Goal: Contribute content: Add original content to the website for others to see

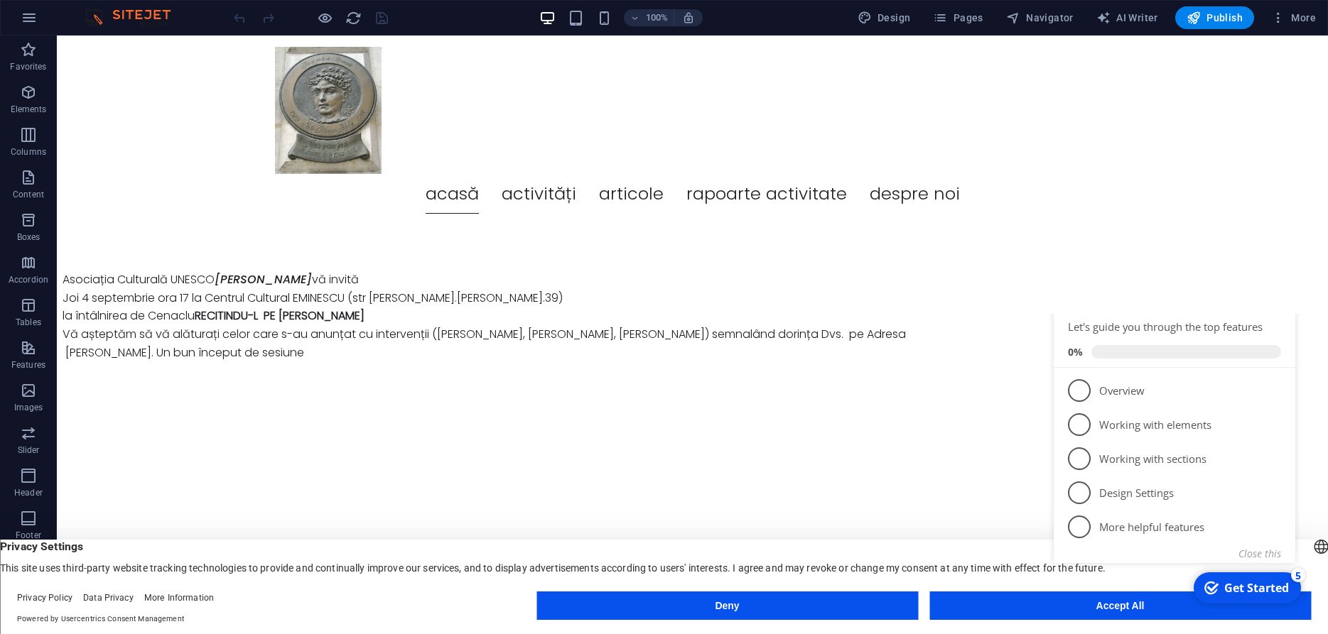
click at [1098, 605] on div "checkmark Get Started 5 First Steps in the Editor Let's guide you through the t…" at bounding box center [1177, 462] width 259 height 296
click at [1022, 607] on button "Accept All" at bounding box center [1119, 606] width 381 height 28
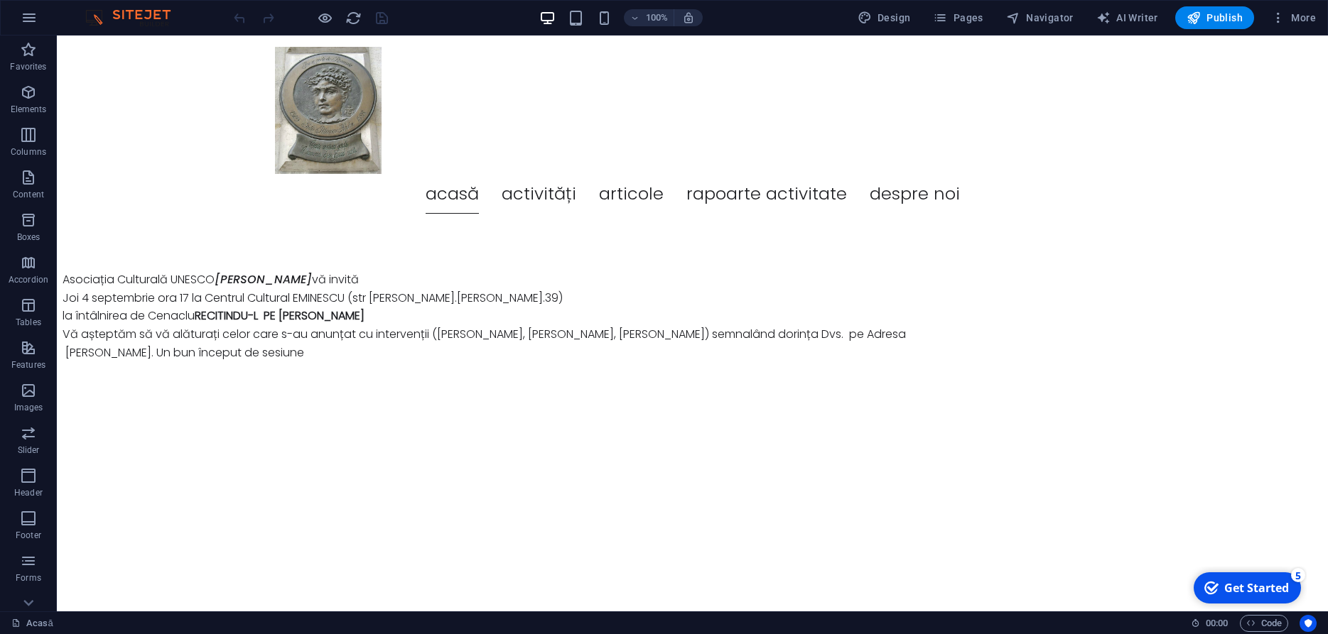
click at [978, 407] on html "Acasă Activități Articole Rapoarte activitate Despre noi Asociația Culturală UN…" at bounding box center [692, 222] width 1271 height 372
click at [968, 13] on span "Pages" at bounding box center [958, 18] width 50 height 14
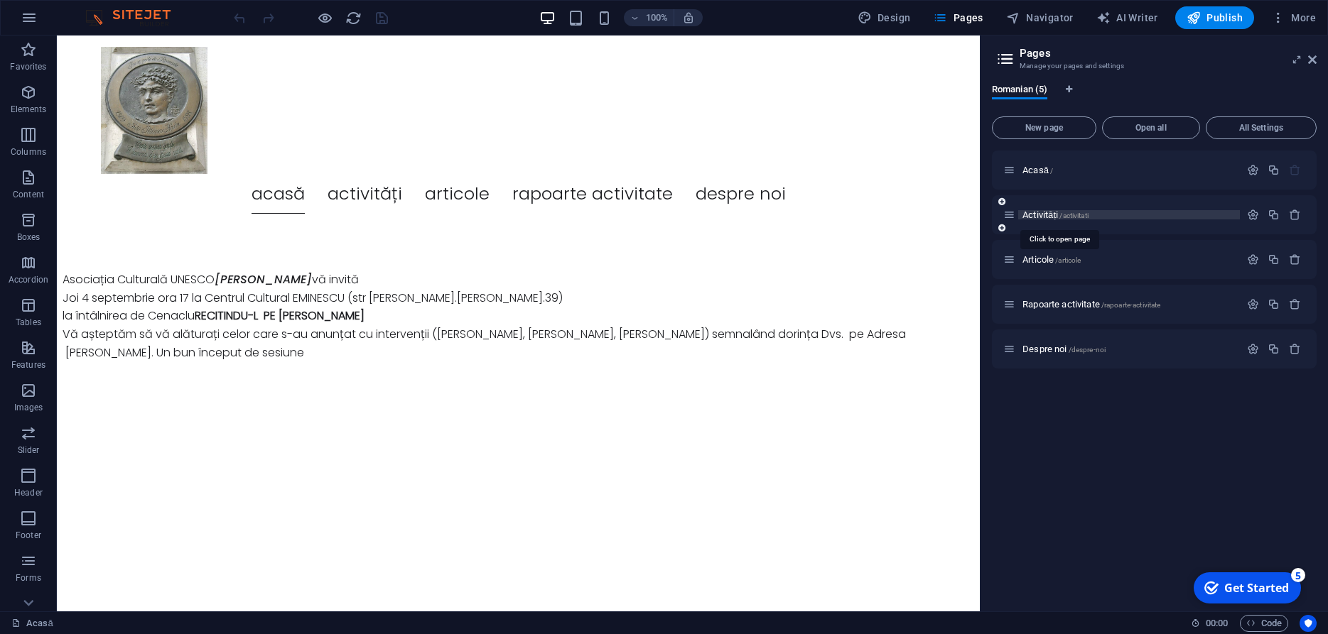
click at [1041, 216] on span "Activități /activitati" at bounding box center [1055, 215] width 66 height 11
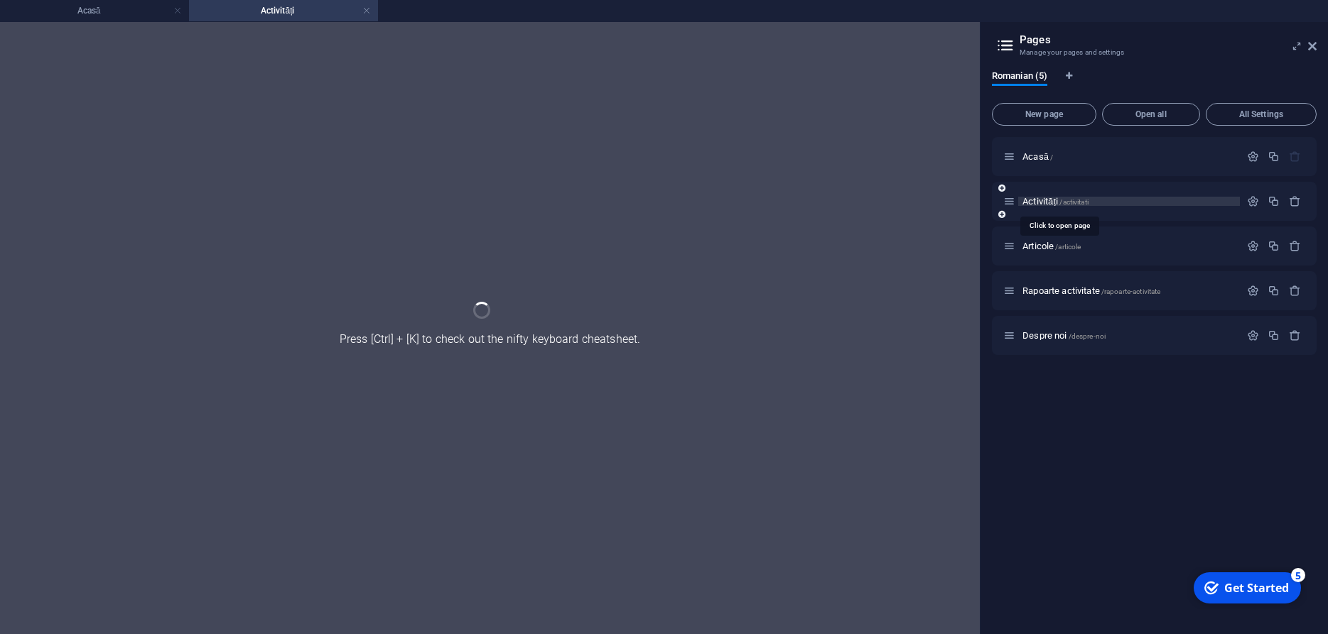
click at [1041, 216] on div "Activități /activitati" at bounding box center [1154, 201] width 325 height 39
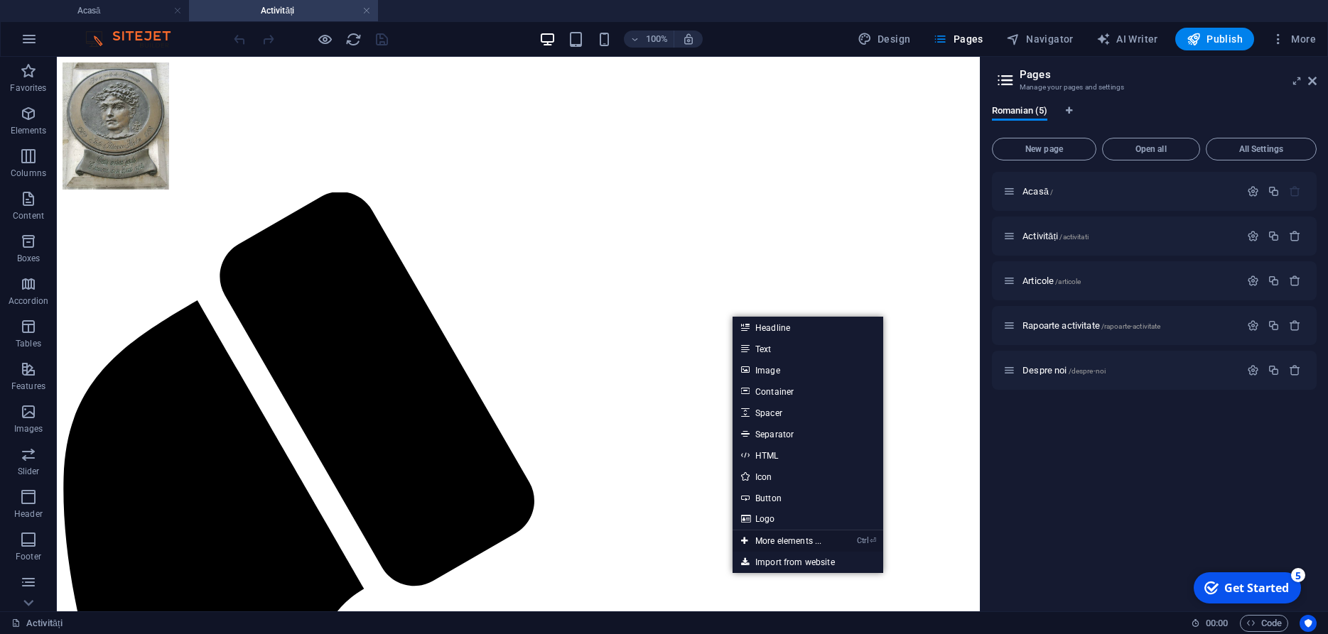
click at [777, 540] on link "Ctrl ⏎ More elements ..." at bounding box center [780, 541] width 97 height 21
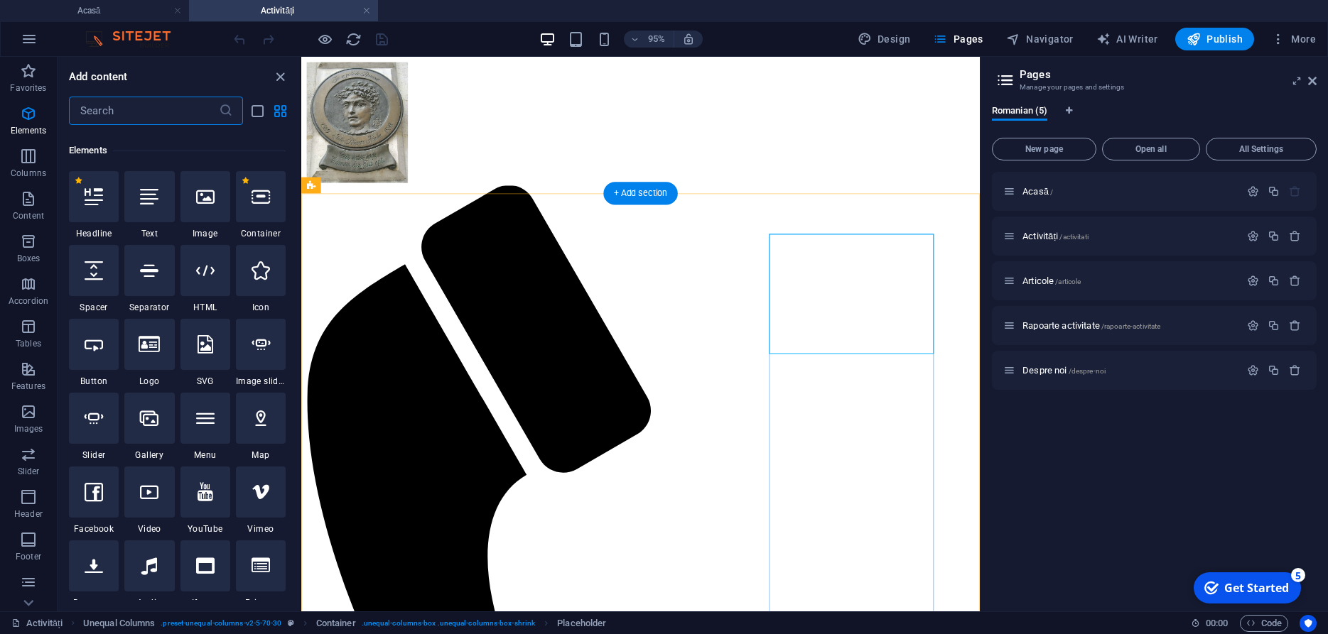
scroll to position [151, 0]
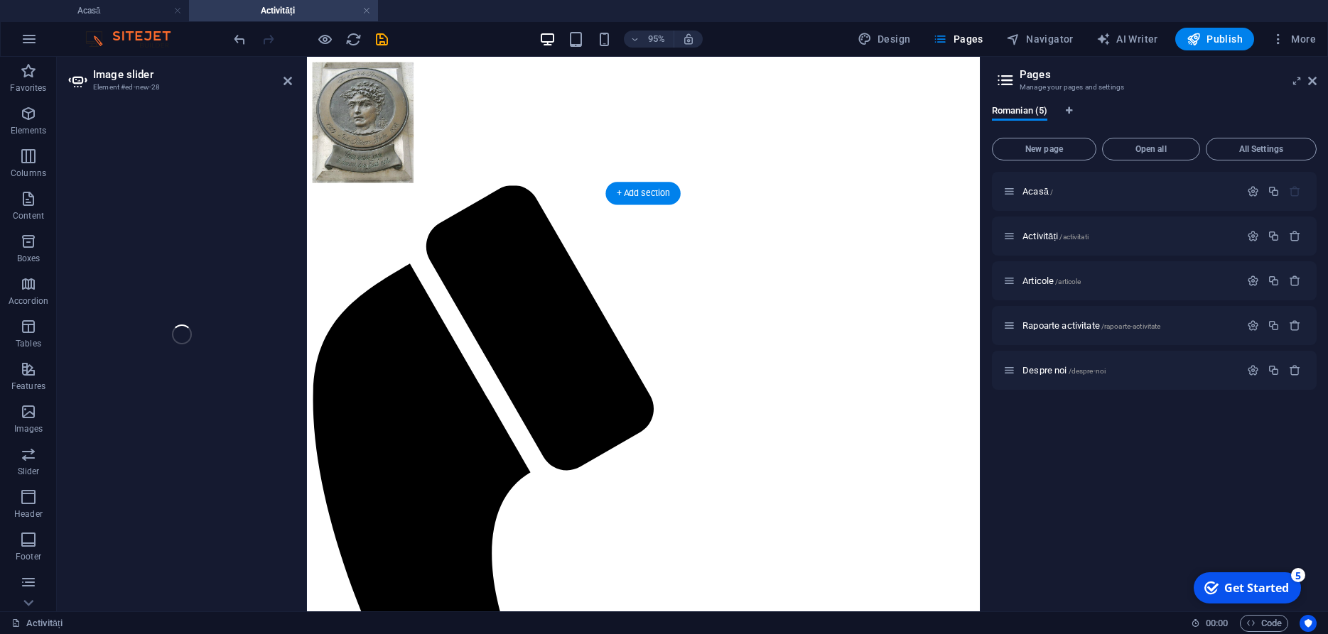
select select "ms"
select select "s"
select select "progressive"
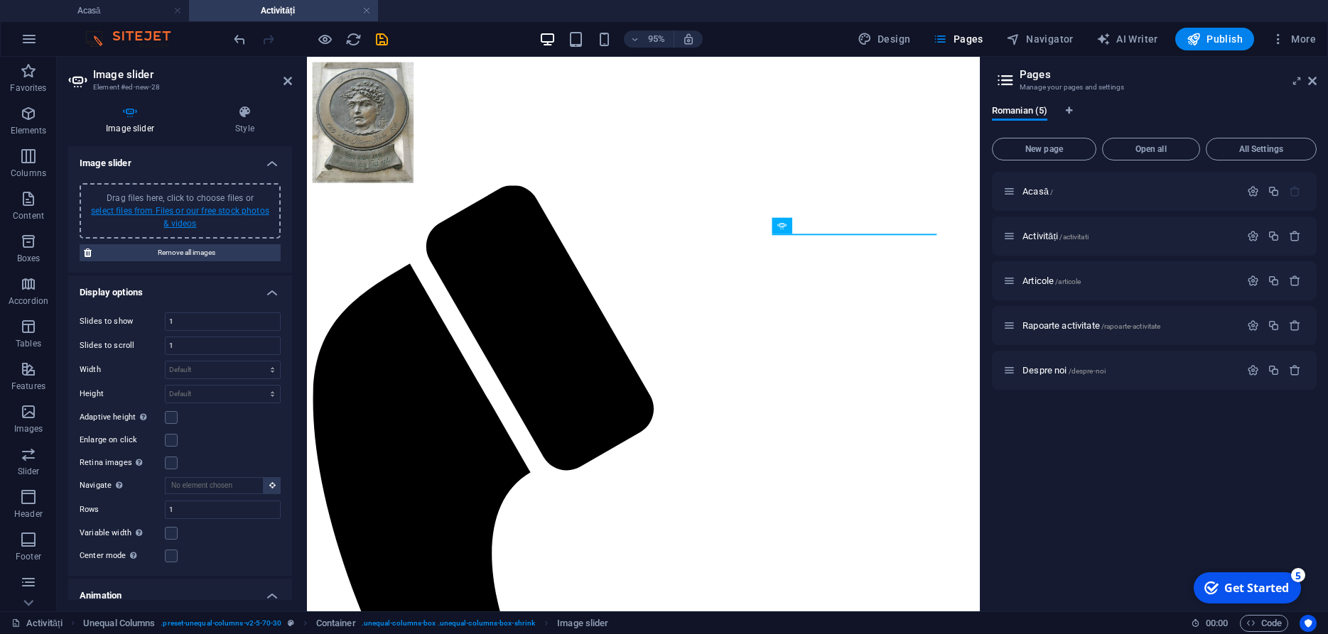
click at [173, 212] on link "select files from Files or our free stock photos & videos" at bounding box center [180, 217] width 178 height 23
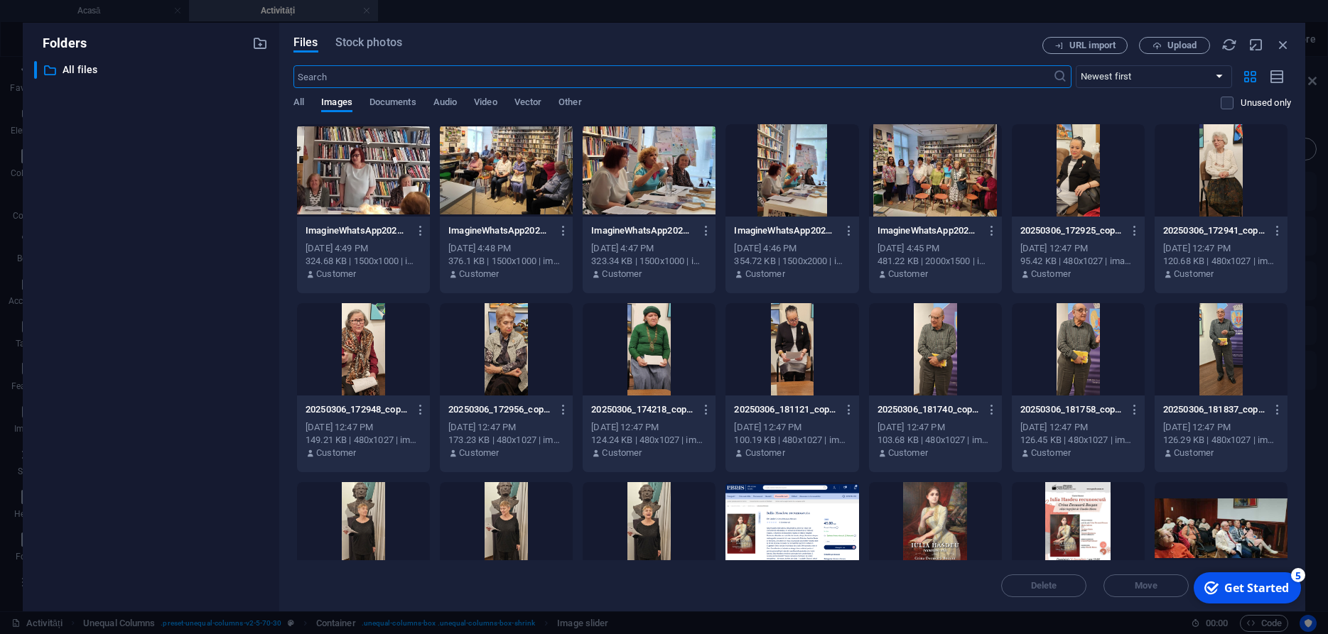
click at [361, 166] on div at bounding box center [363, 170] width 133 height 92
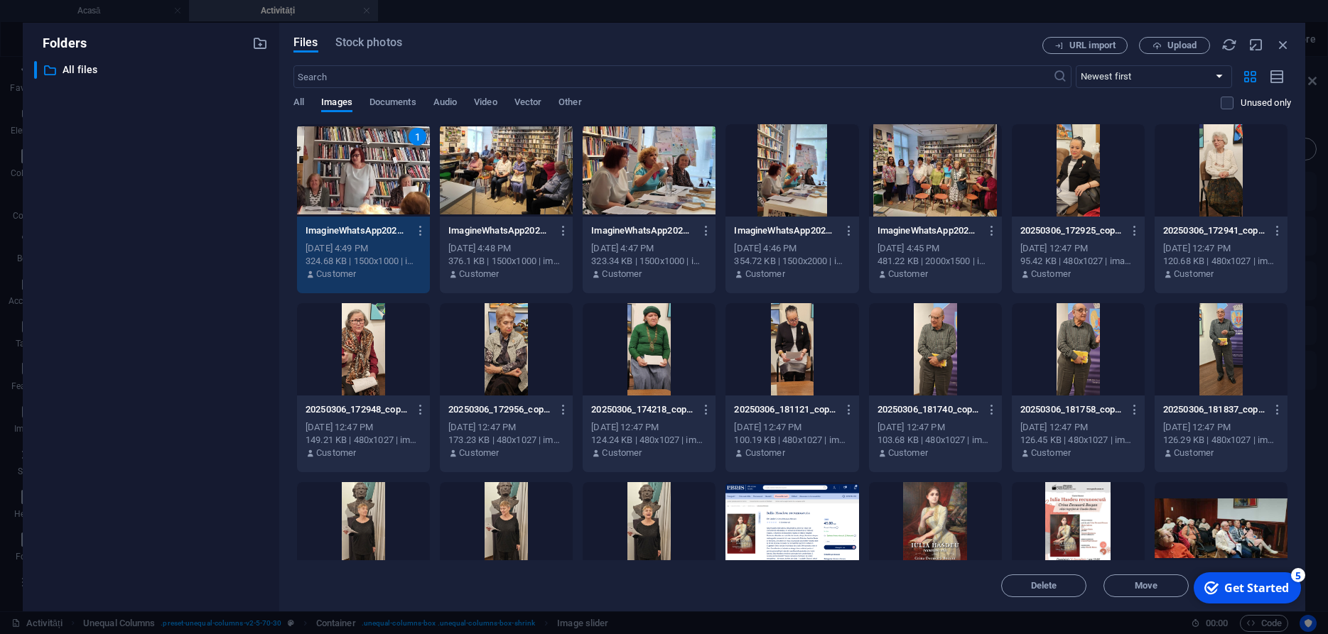
click at [361, 166] on div "1" at bounding box center [363, 170] width 133 height 92
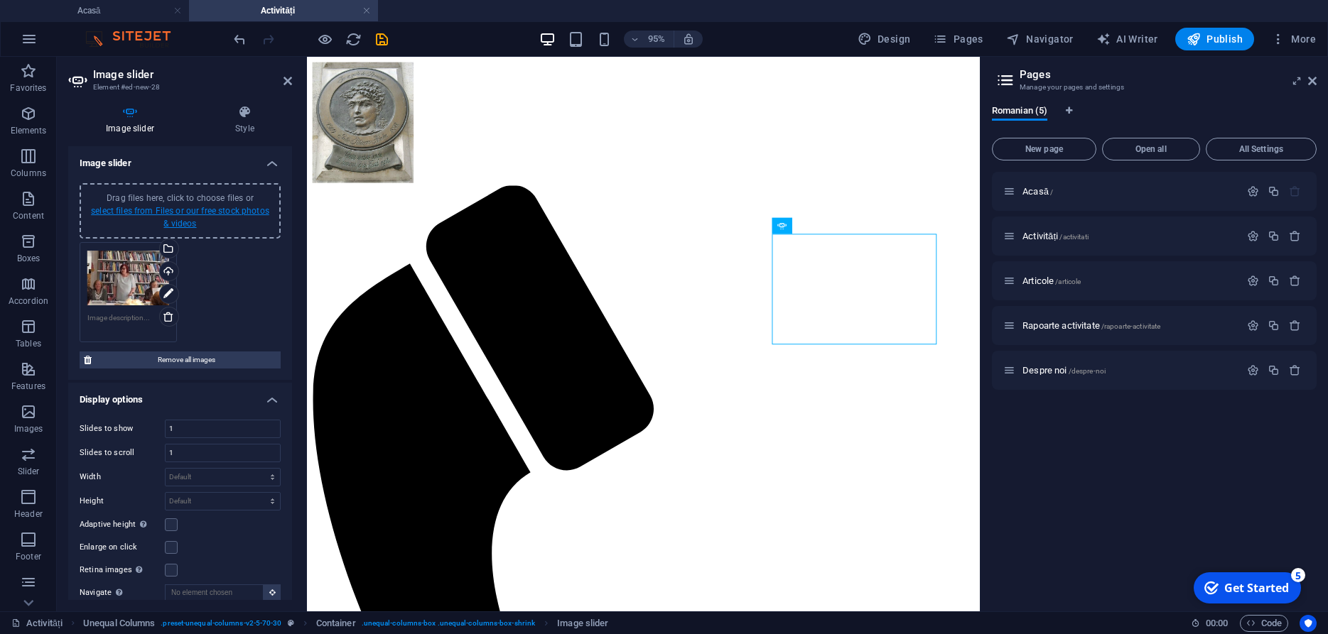
click at [207, 210] on link "select files from Files or our free stock photos & videos" at bounding box center [180, 217] width 178 height 23
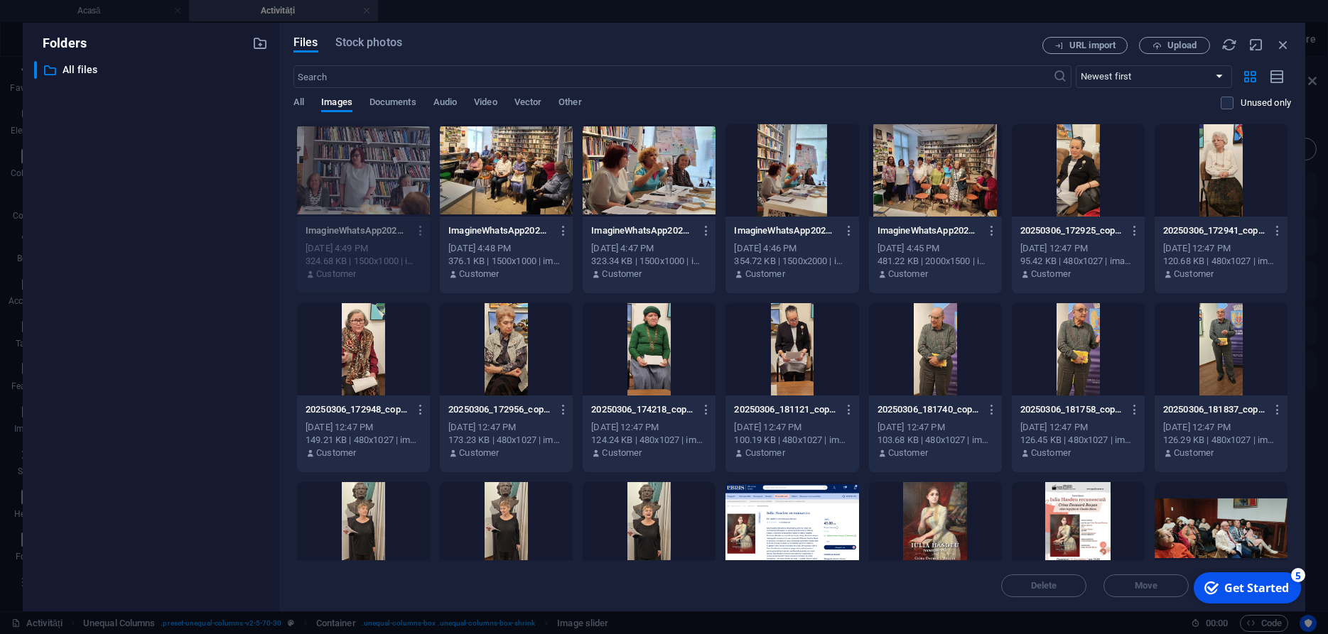
click at [516, 169] on div at bounding box center [506, 170] width 133 height 92
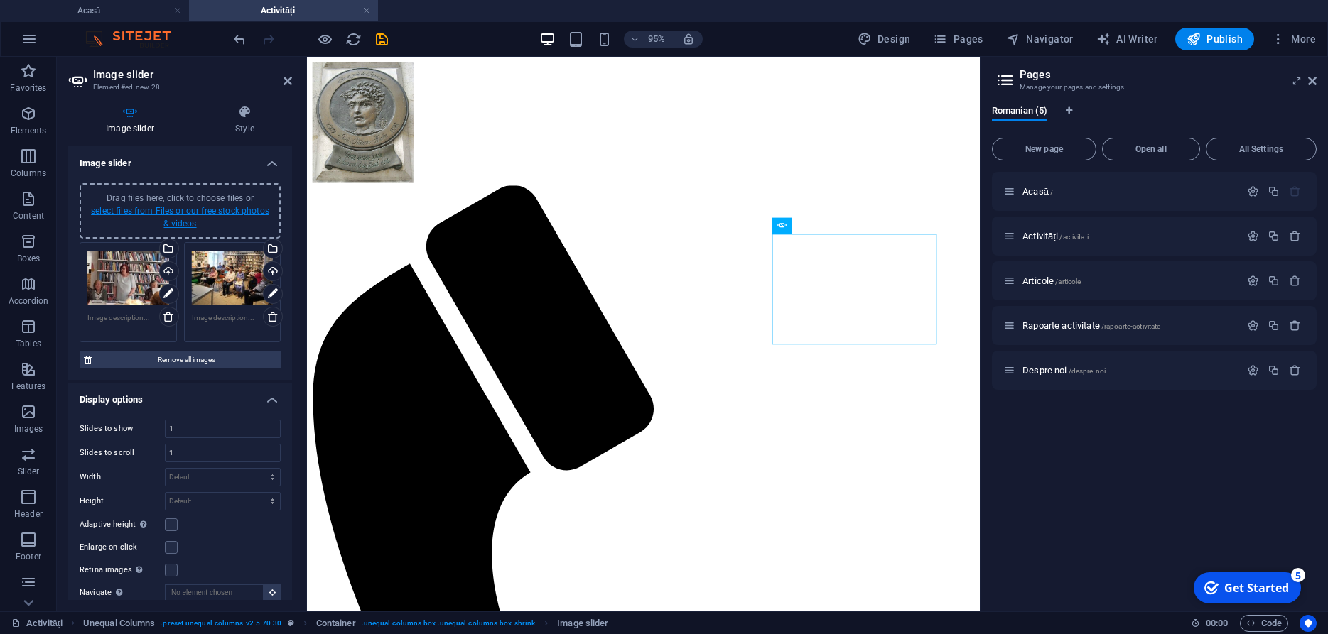
click at [226, 210] on link "select files from Files or our free stock photos & videos" at bounding box center [180, 217] width 178 height 23
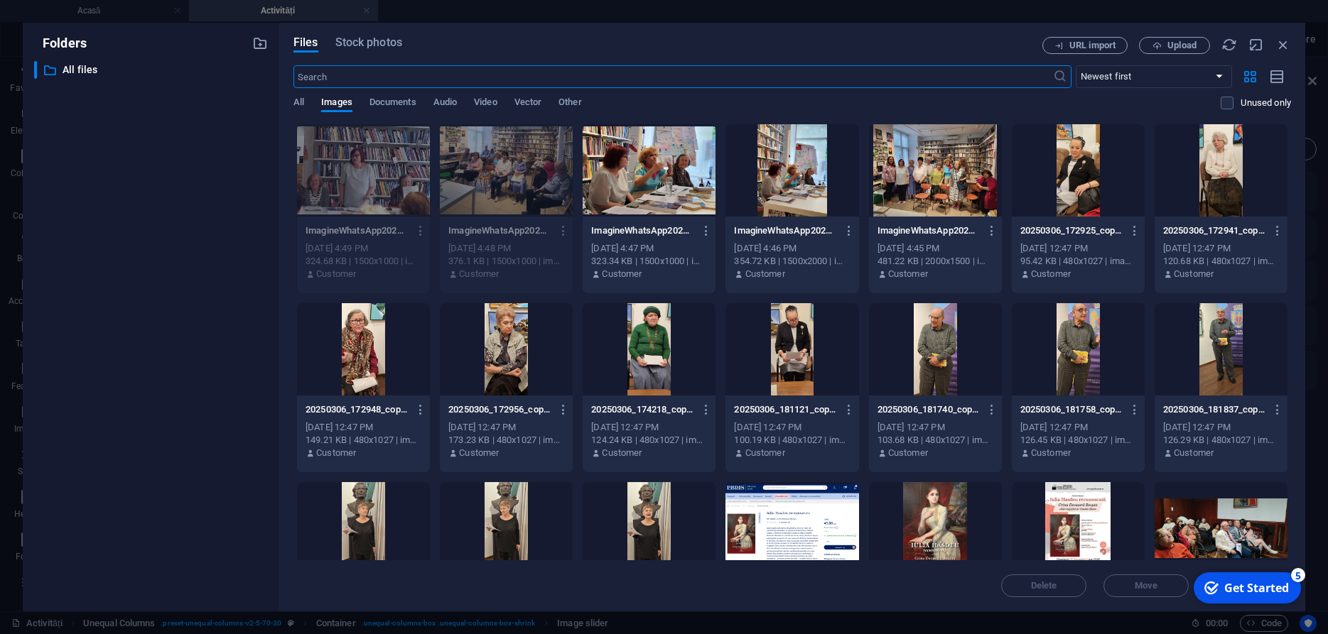
click at [634, 166] on div at bounding box center [649, 170] width 133 height 92
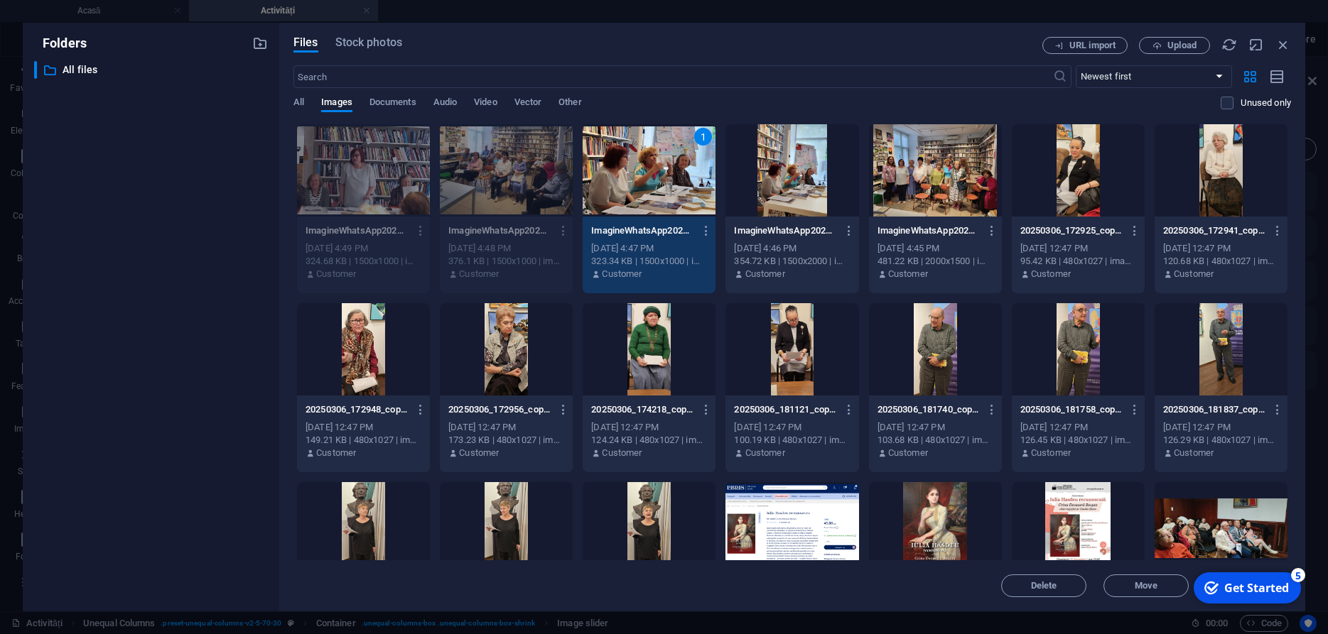
click at [634, 166] on div "1" at bounding box center [649, 170] width 133 height 92
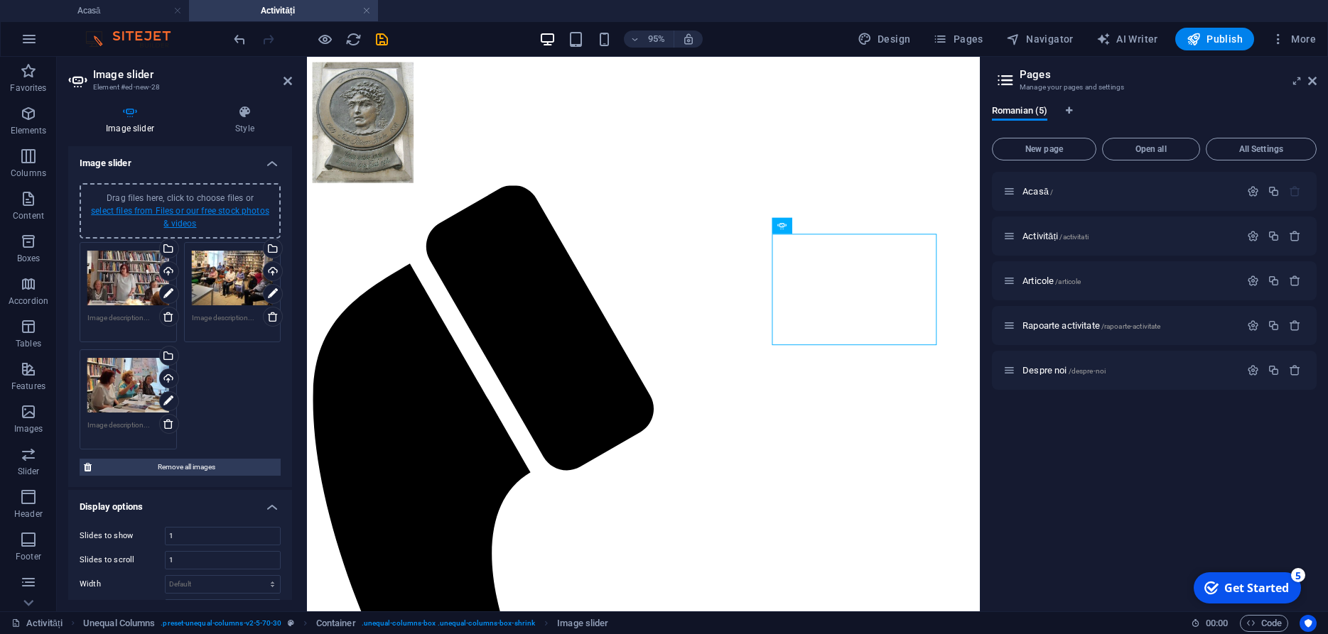
click at [210, 215] on link "select files from Files or our free stock photos & videos" at bounding box center [180, 217] width 178 height 23
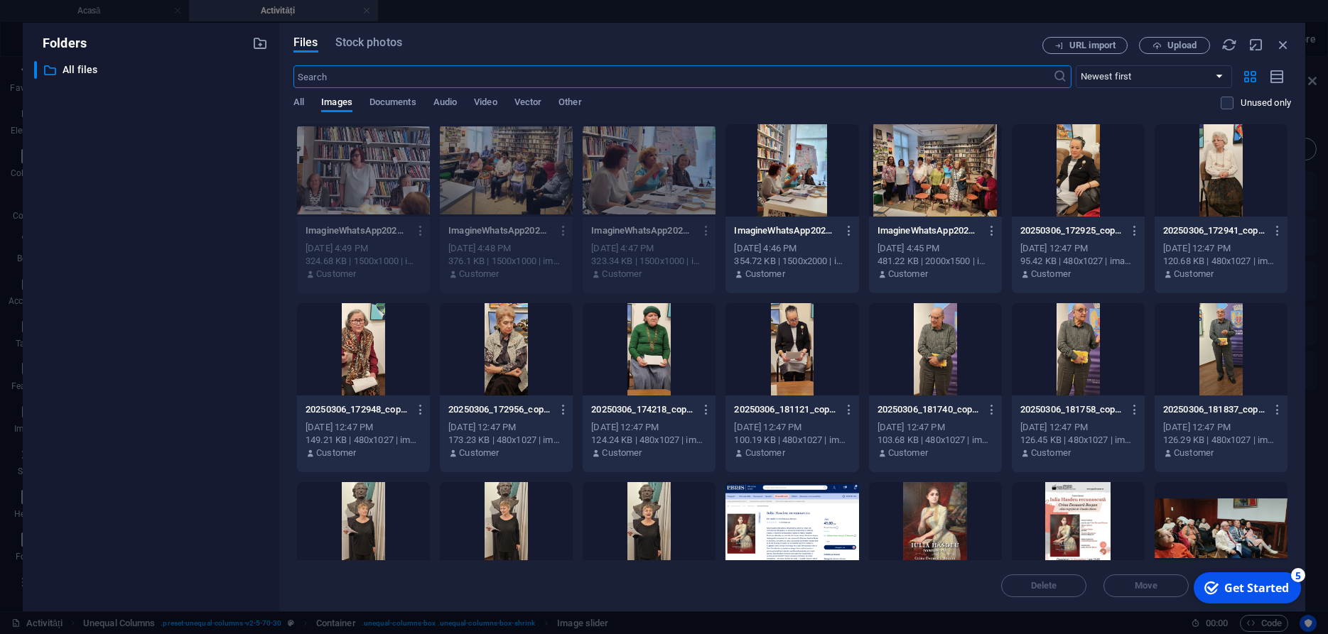
click at [818, 175] on div at bounding box center [791, 170] width 133 height 92
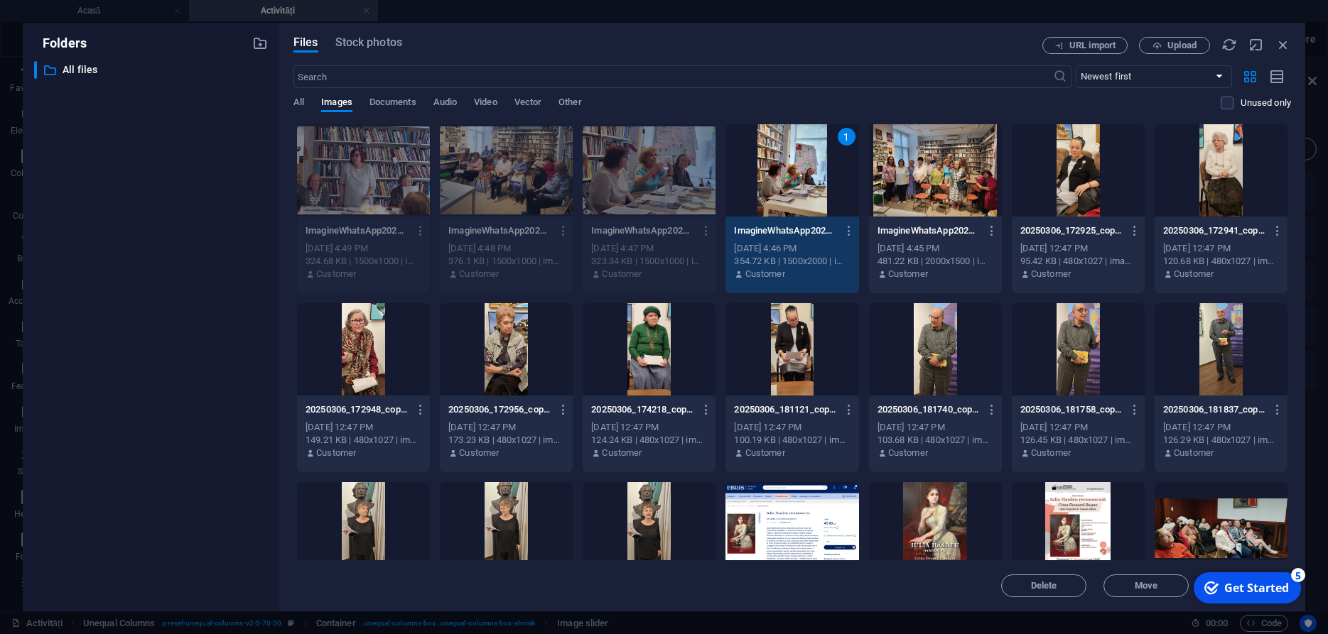
click at [818, 175] on div "1" at bounding box center [791, 170] width 133 height 92
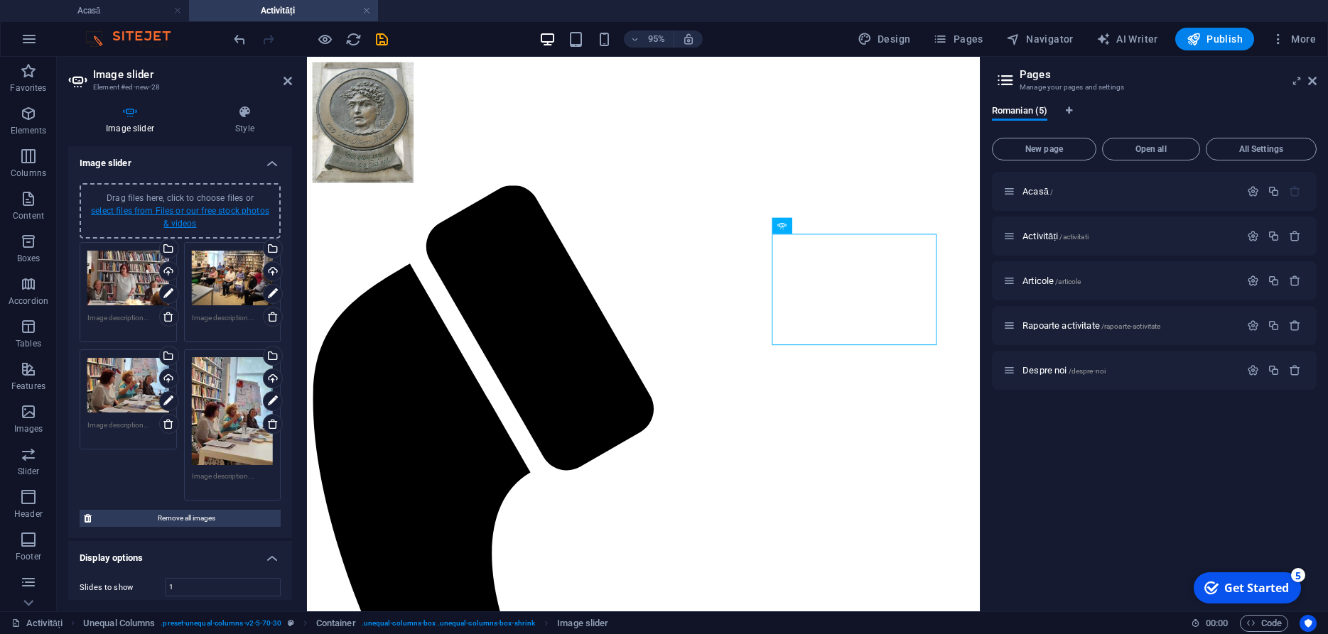
click at [228, 210] on link "select files from Files or our free stock photos & videos" at bounding box center [180, 217] width 178 height 23
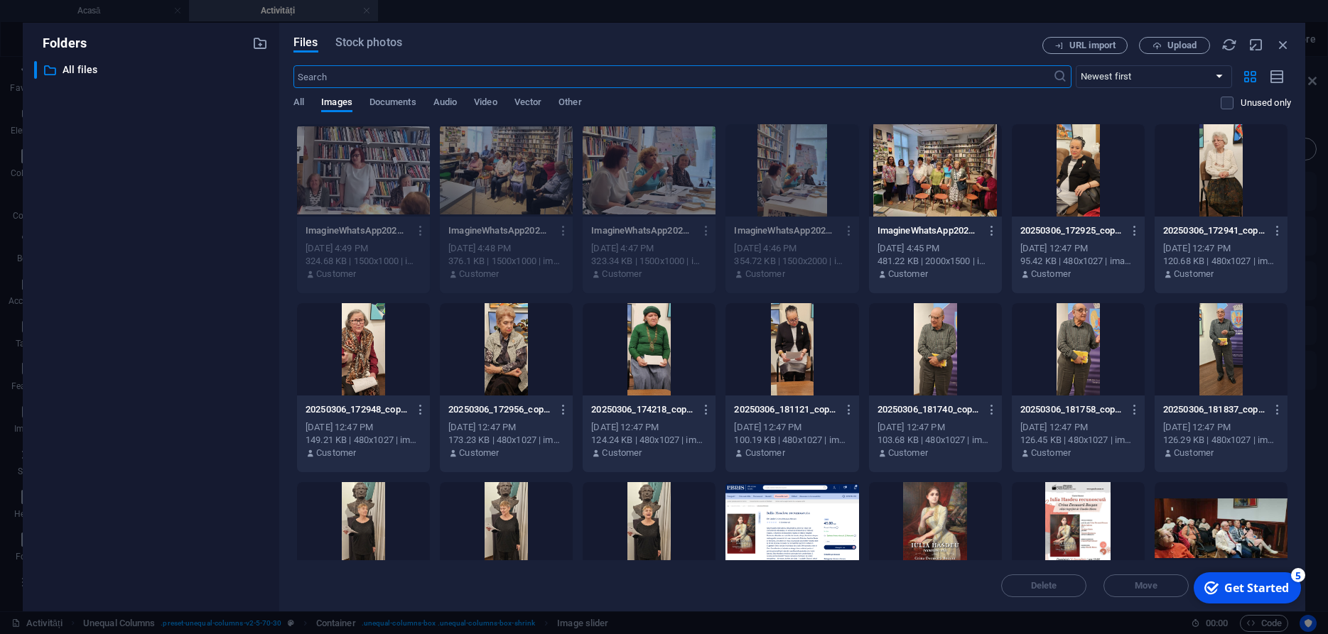
click at [943, 173] on div at bounding box center [935, 170] width 133 height 92
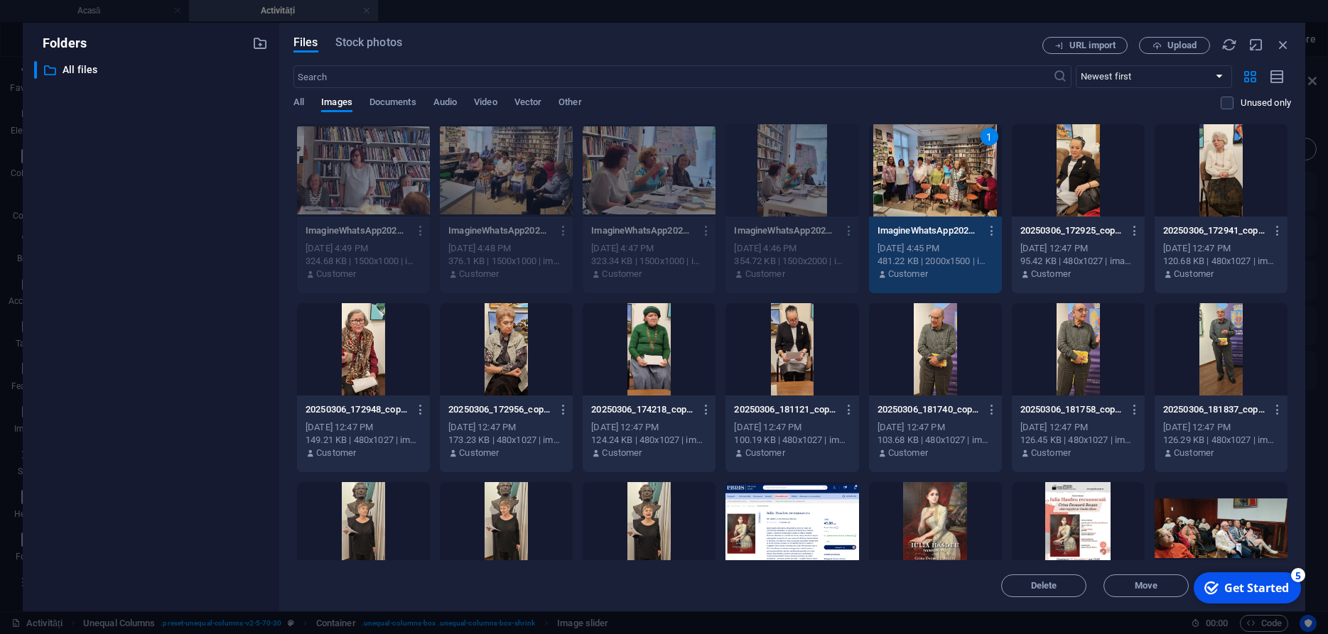
click at [943, 173] on div "1" at bounding box center [935, 170] width 133 height 92
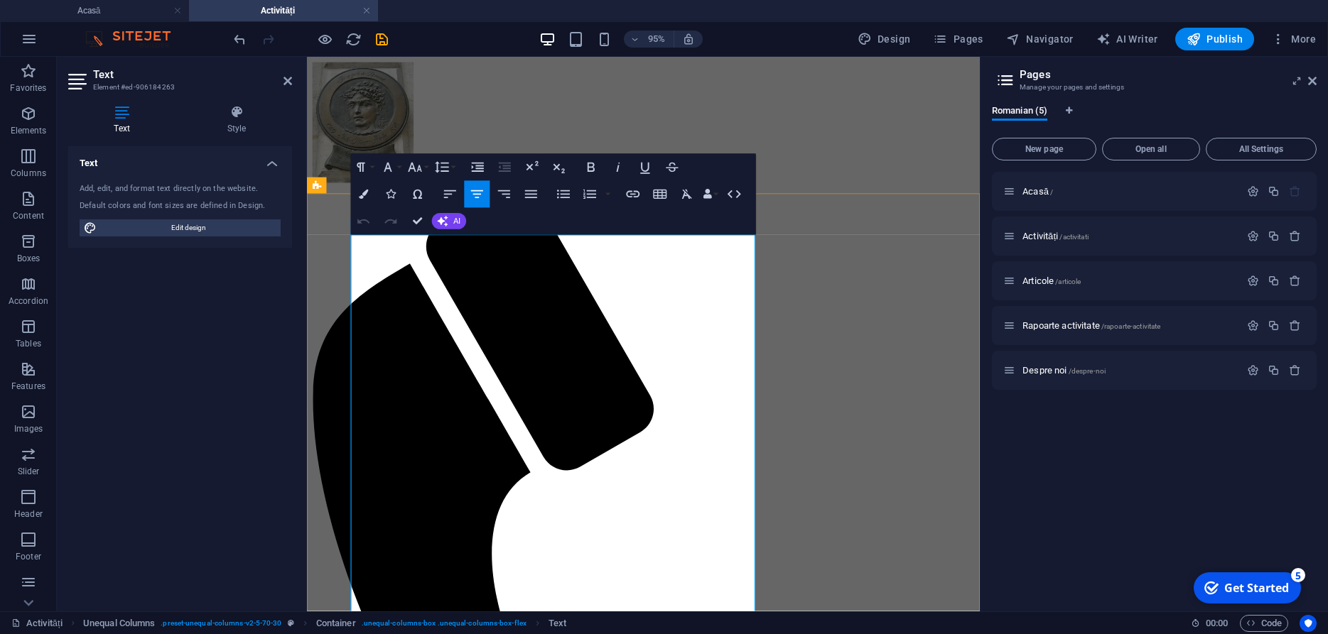
click at [397, 168] on button "Font Family" at bounding box center [390, 167] width 26 height 27
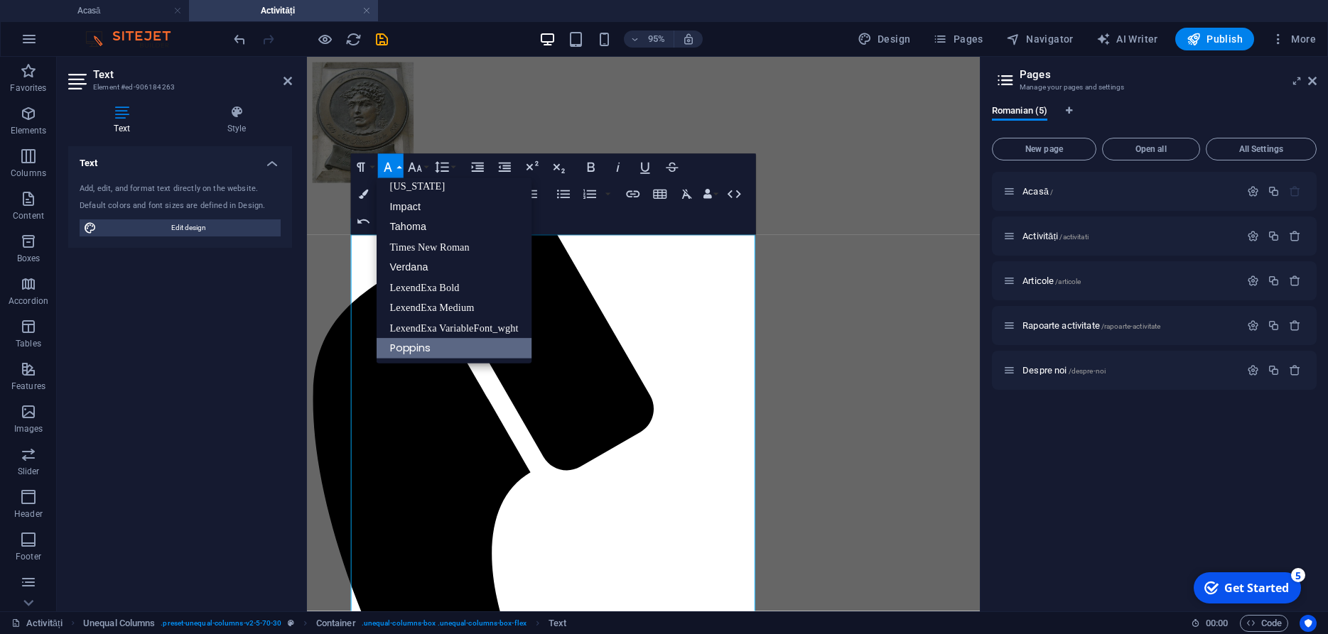
scroll to position [29, 0]
click at [424, 248] on link "Times New Roman" at bounding box center [454, 247] width 156 height 20
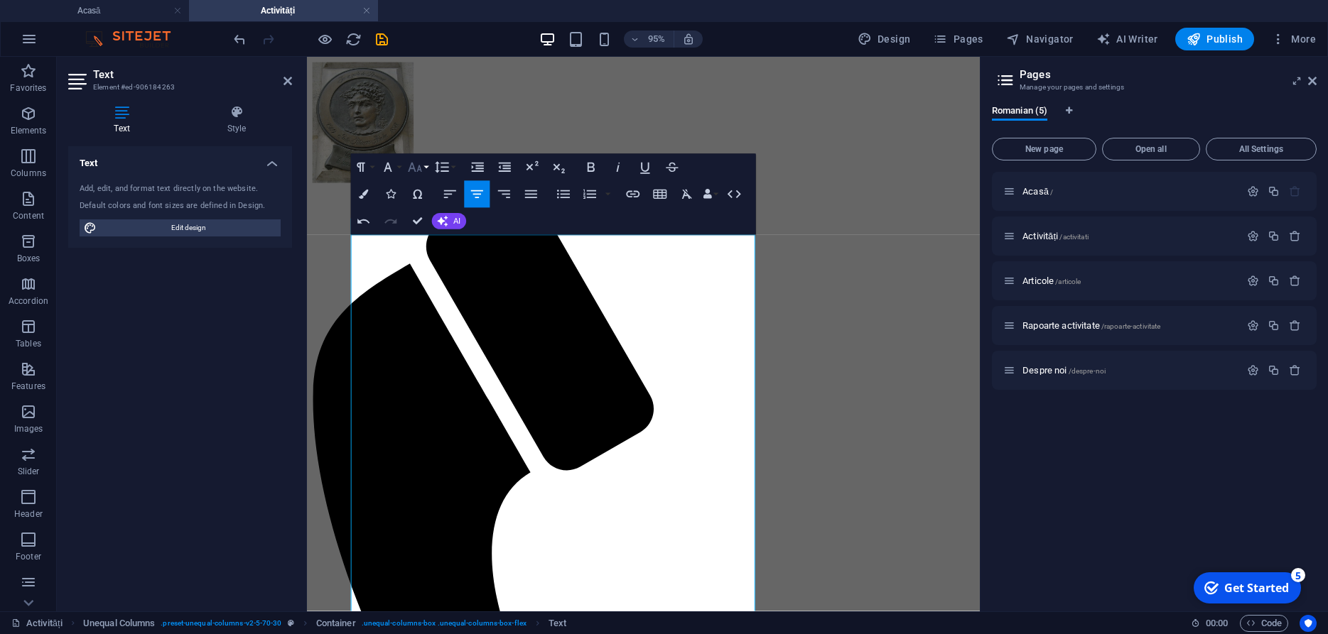
click at [426, 168] on button "Font Size" at bounding box center [417, 167] width 26 height 27
click at [426, 315] on link "18" at bounding box center [425, 315] width 48 height 21
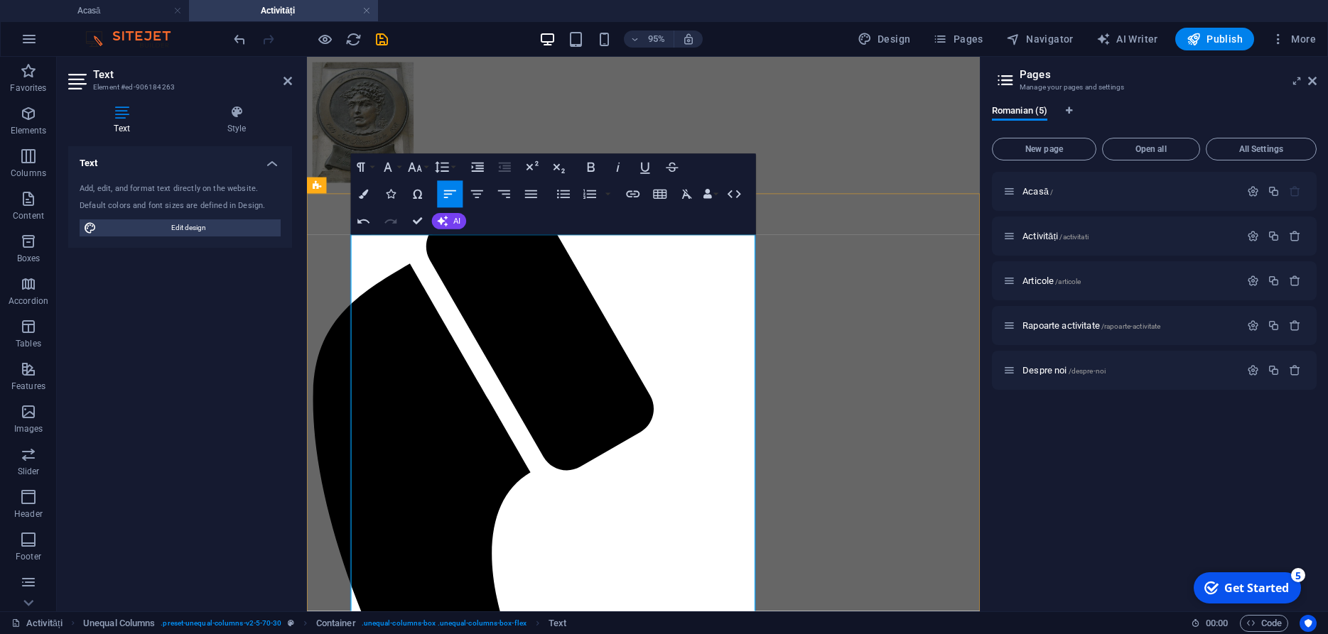
click at [475, 194] on icon "button" at bounding box center [476, 194] width 12 height 8
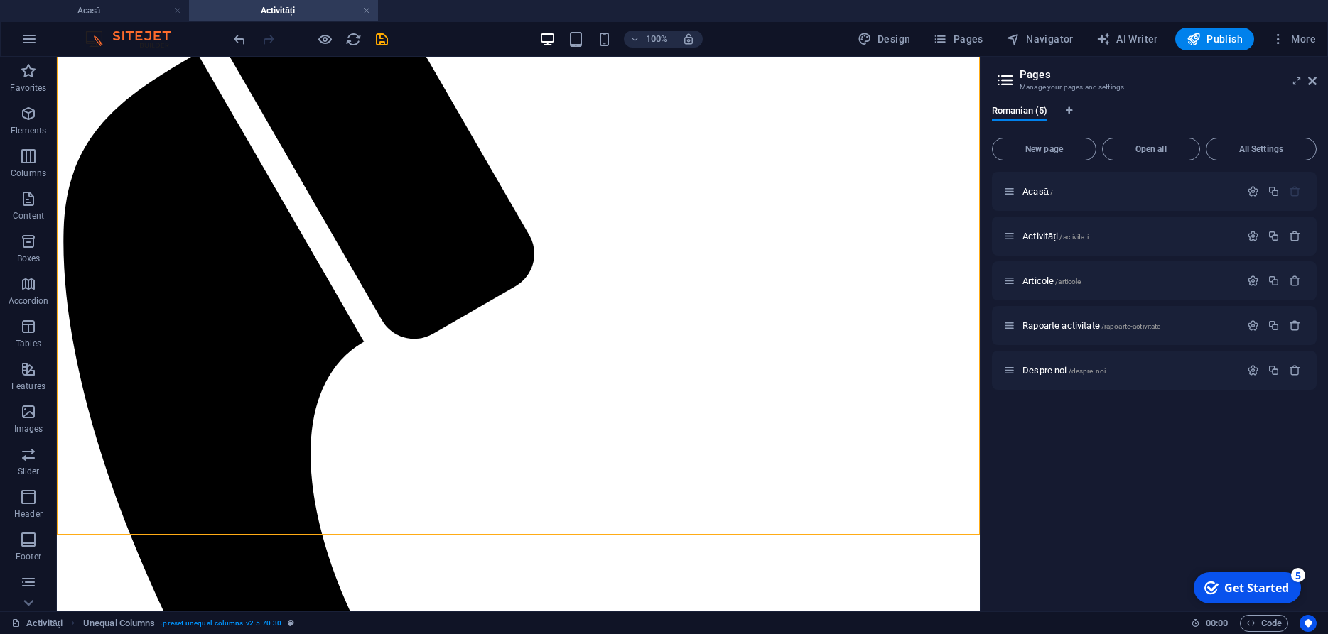
scroll to position [257, 0]
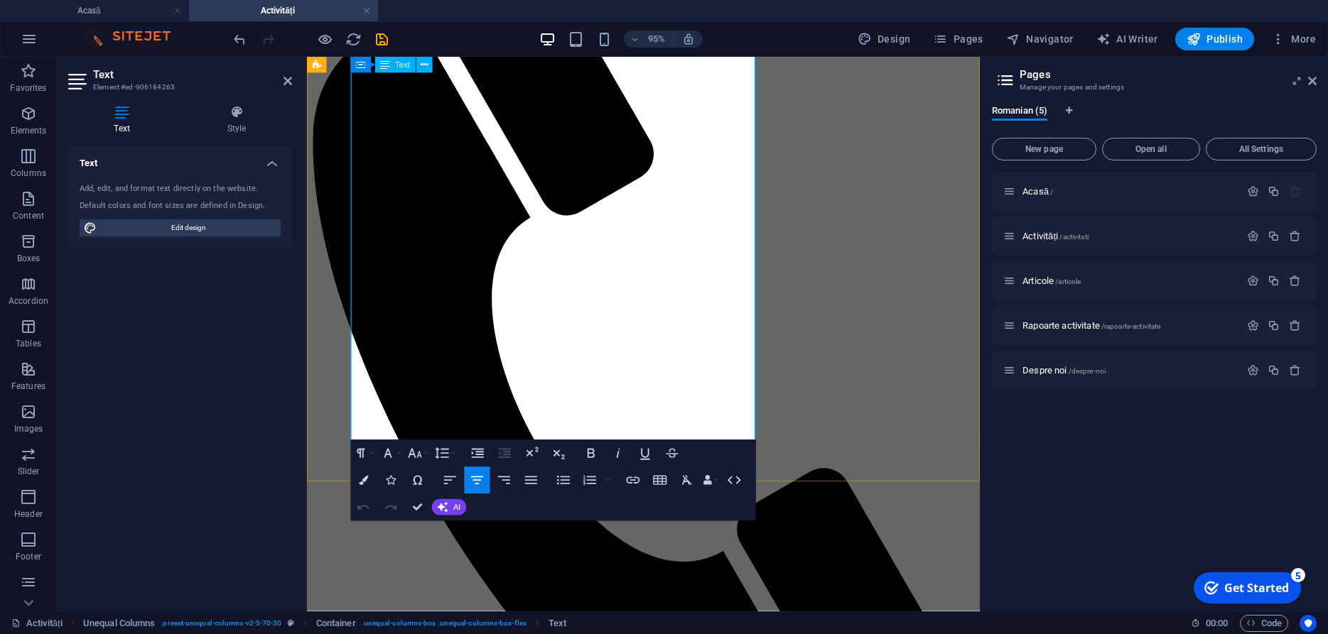
scroll to position [231, 0]
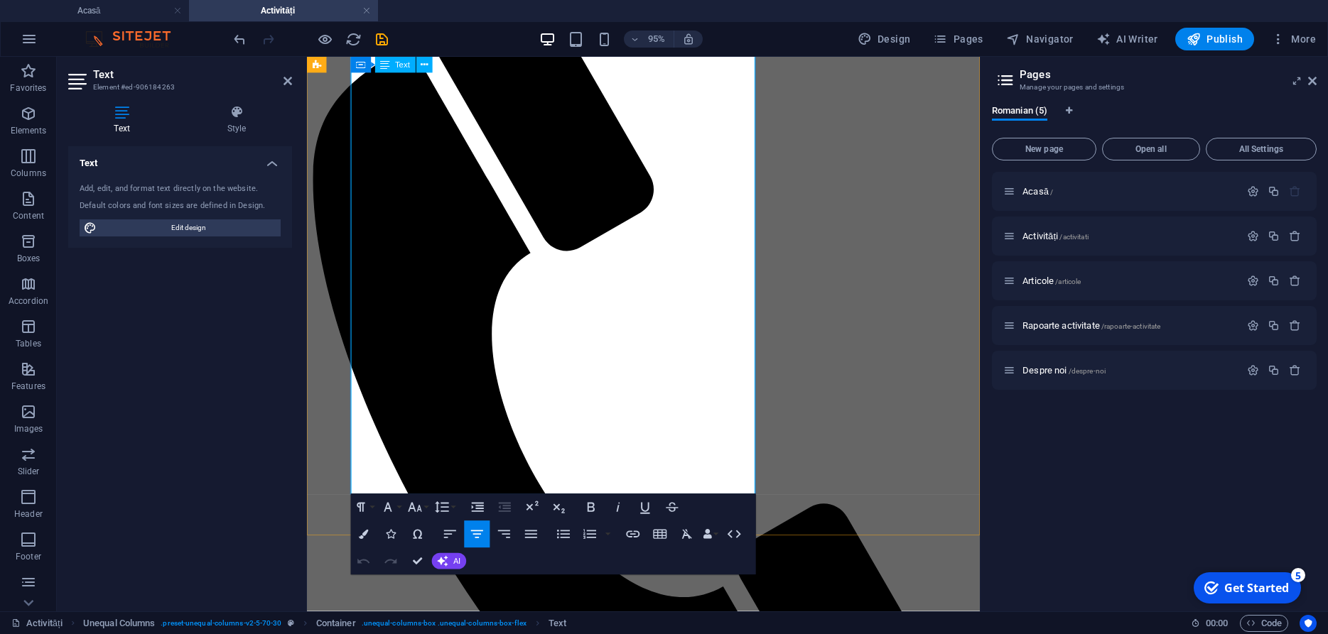
drag, startPoint x: 368, startPoint y: 556, endPoint x: 720, endPoint y: 507, distance: 355.8
click at [285, 83] on icon at bounding box center [287, 80] width 9 height 11
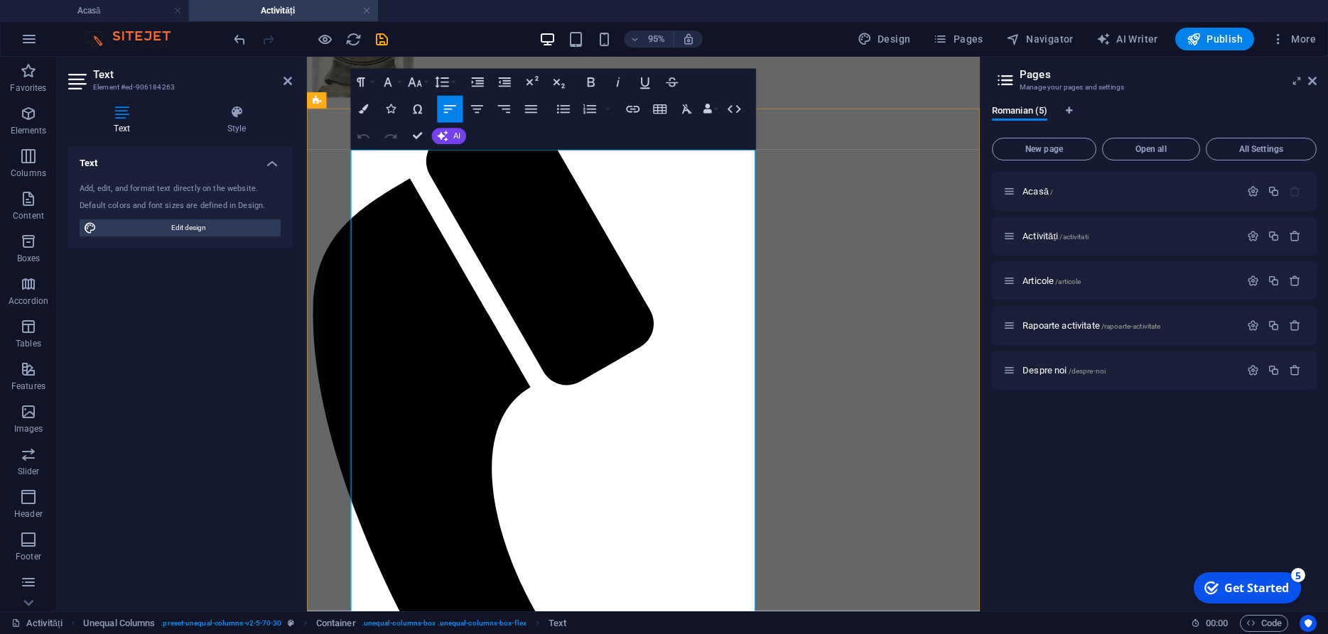
scroll to position [107, 0]
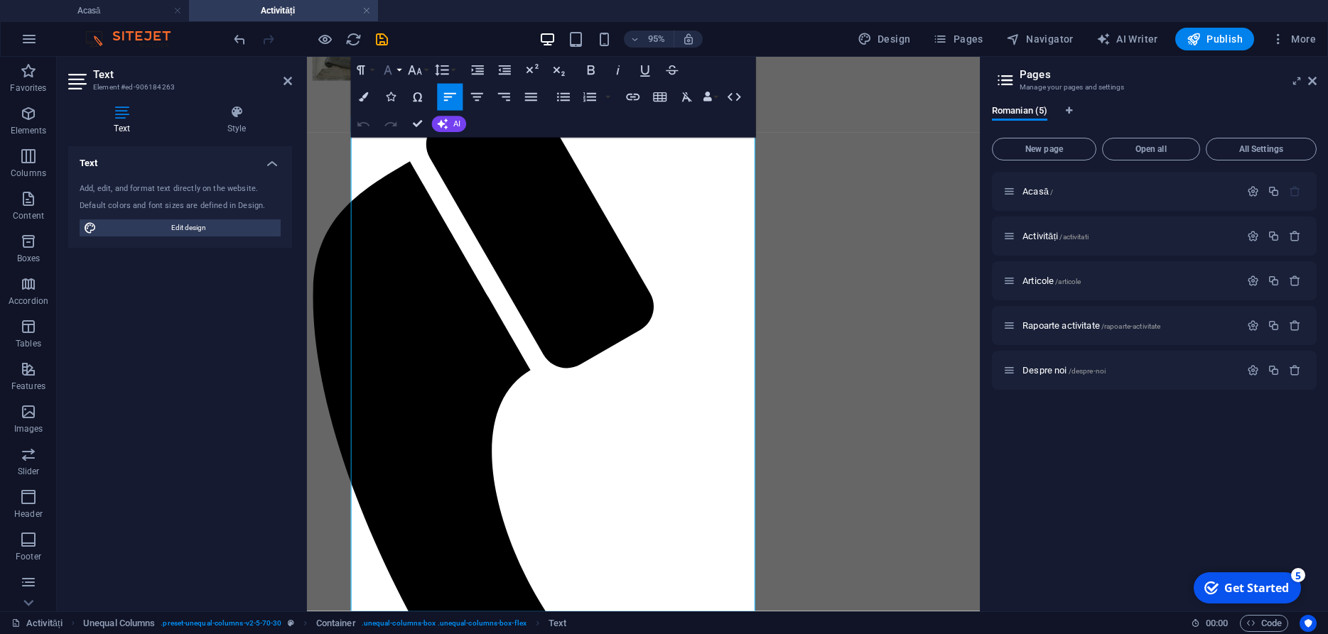
click at [399, 71] on button "Font Family" at bounding box center [390, 70] width 26 height 27
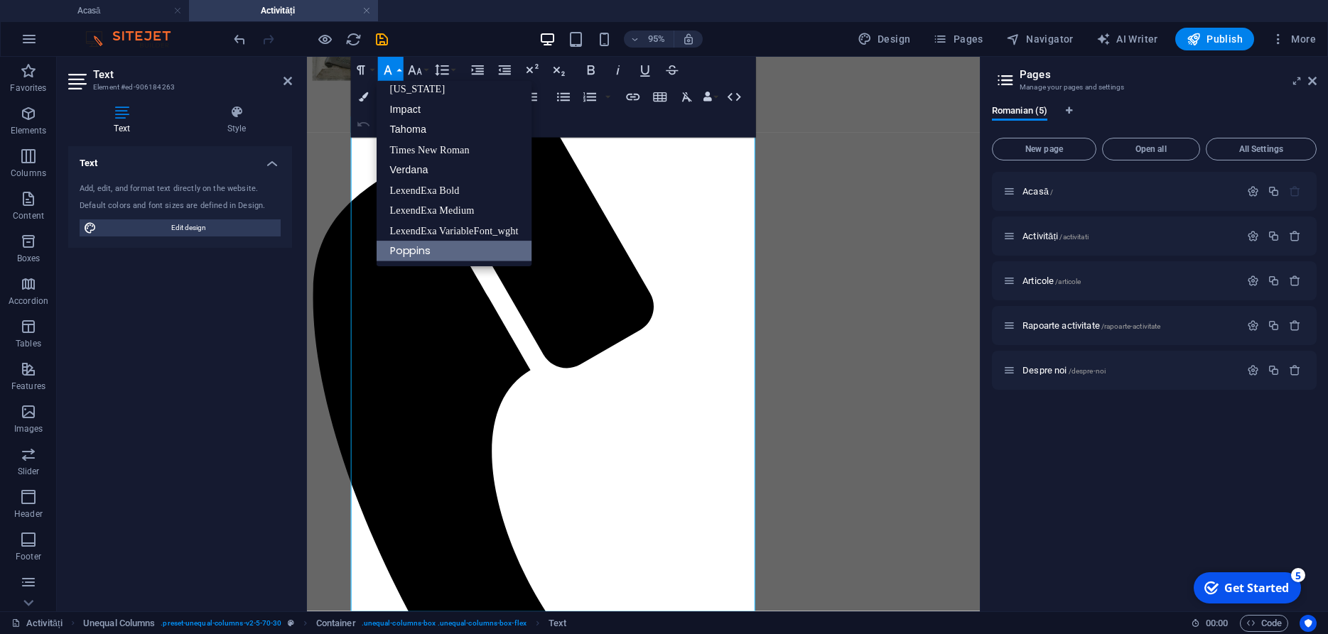
scroll to position [29, 0]
click at [414, 152] on link "Times New Roman" at bounding box center [454, 150] width 156 height 20
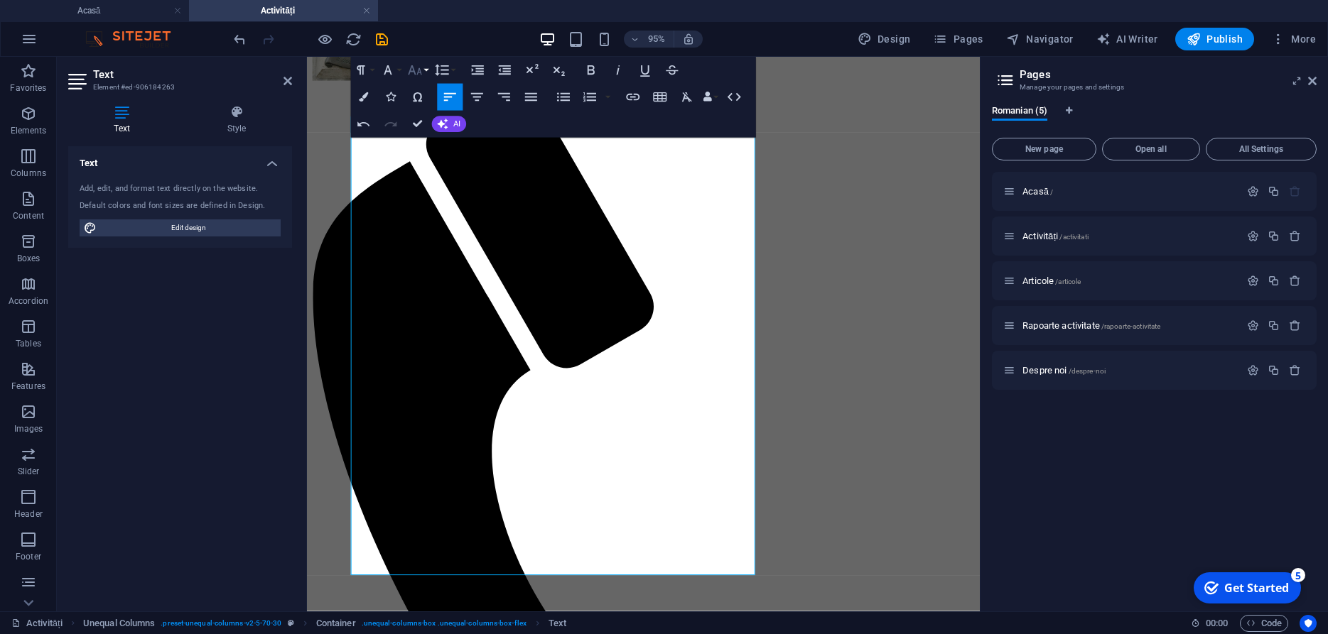
click at [426, 72] on button "Font Size" at bounding box center [417, 70] width 26 height 27
click at [421, 219] on link "18" at bounding box center [425, 218] width 48 height 21
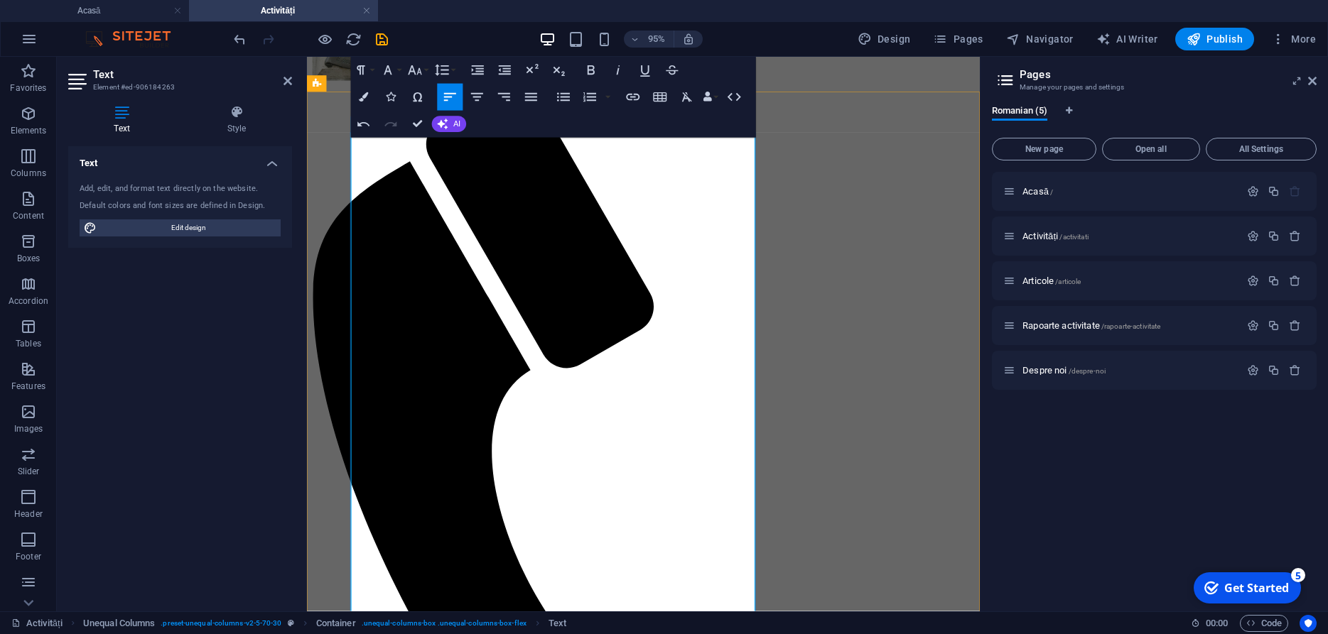
click at [399, 70] on button "Font Family" at bounding box center [390, 70] width 26 height 27
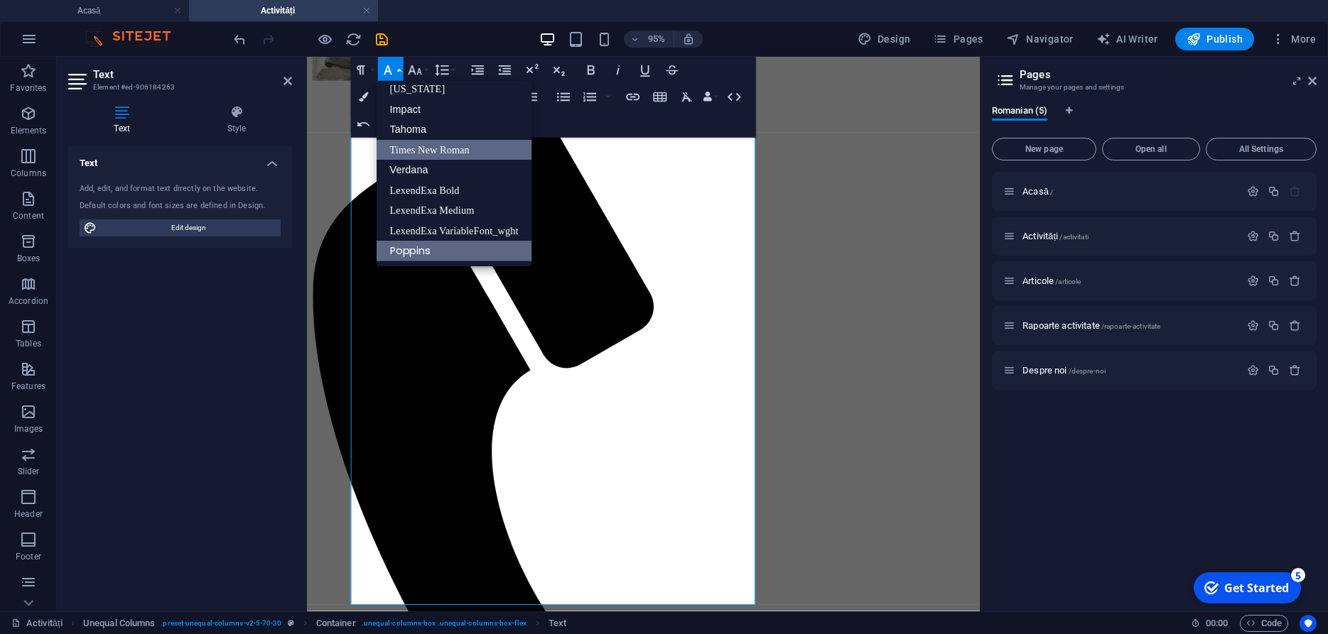
click at [415, 151] on link "Times New Roman" at bounding box center [454, 150] width 156 height 20
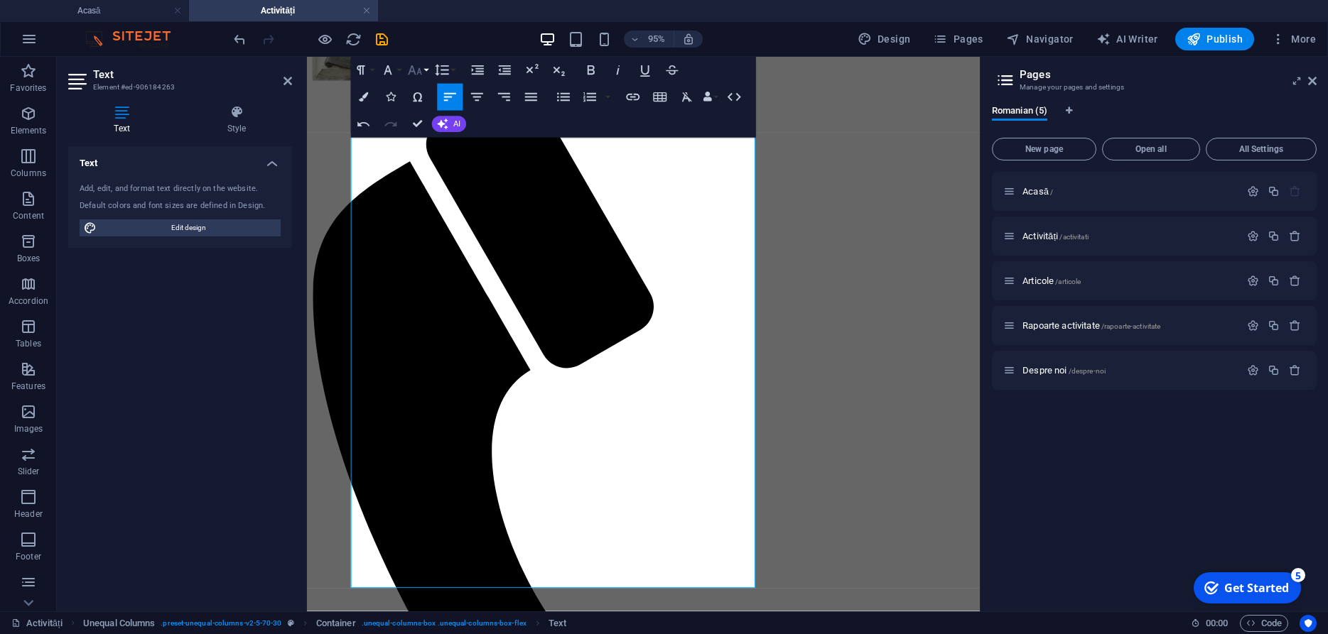
click at [424, 67] on button "Font Size" at bounding box center [417, 70] width 26 height 27
click at [425, 217] on link "18" at bounding box center [425, 218] width 48 height 21
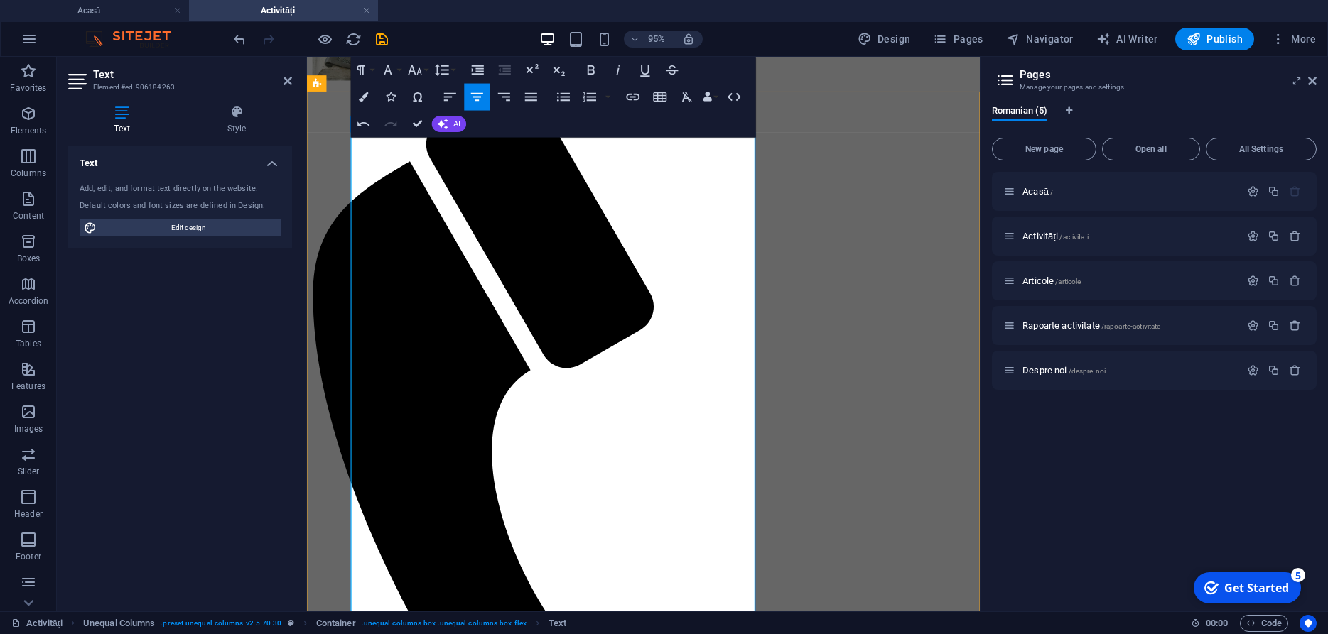
drag, startPoint x: 400, startPoint y: 197, endPoint x: 600, endPoint y: 53, distance: 246.3
click at [590, 68] on icon "button" at bounding box center [591, 71] width 16 height 16
click at [427, 71] on button "Font Size" at bounding box center [417, 70] width 26 height 27
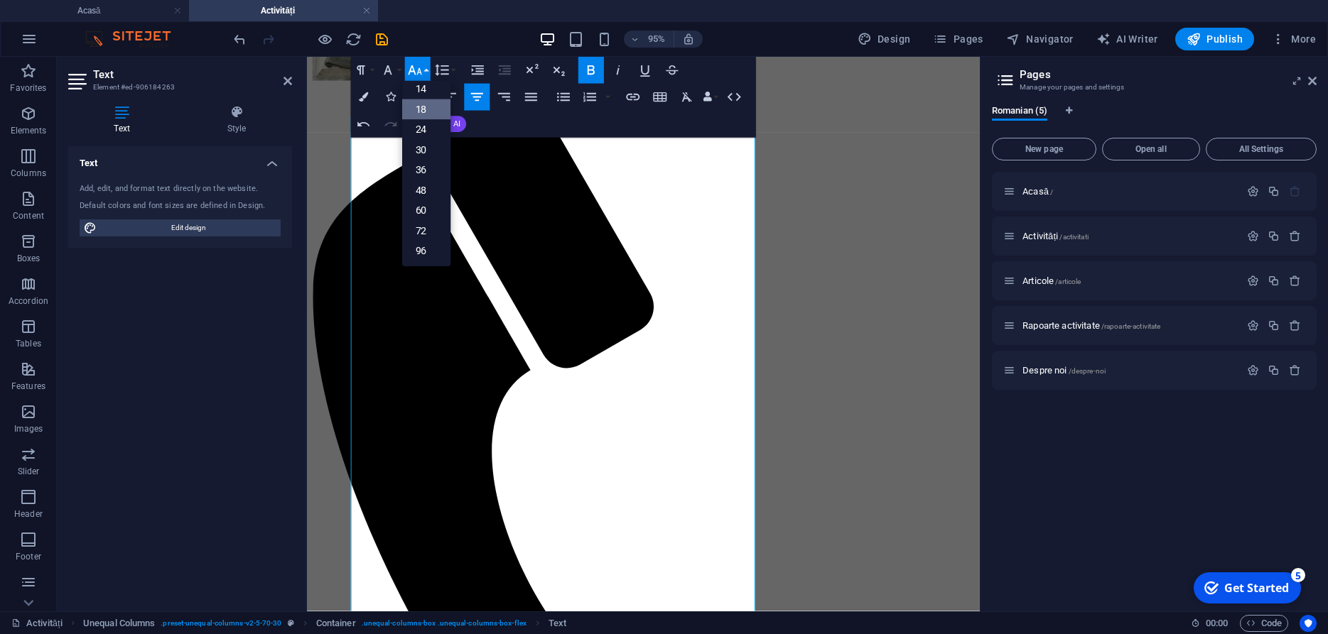
click at [427, 71] on button "Font Size" at bounding box center [417, 70] width 26 height 27
click at [422, 131] on link "24" at bounding box center [425, 129] width 48 height 21
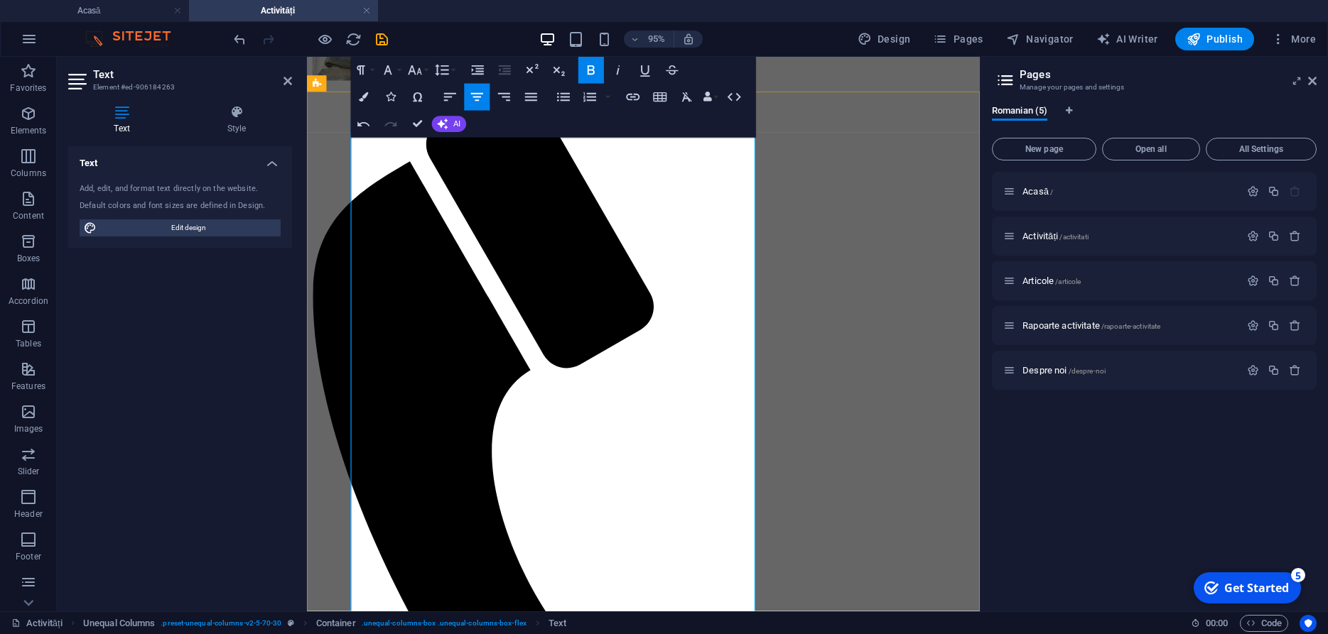
drag, startPoint x: 408, startPoint y: 205, endPoint x: 386, endPoint y: 205, distance: 22.0
click at [590, 70] on icon "button" at bounding box center [590, 69] width 7 height 9
click at [423, 72] on button "Font Size" at bounding box center [417, 70] width 26 height 27
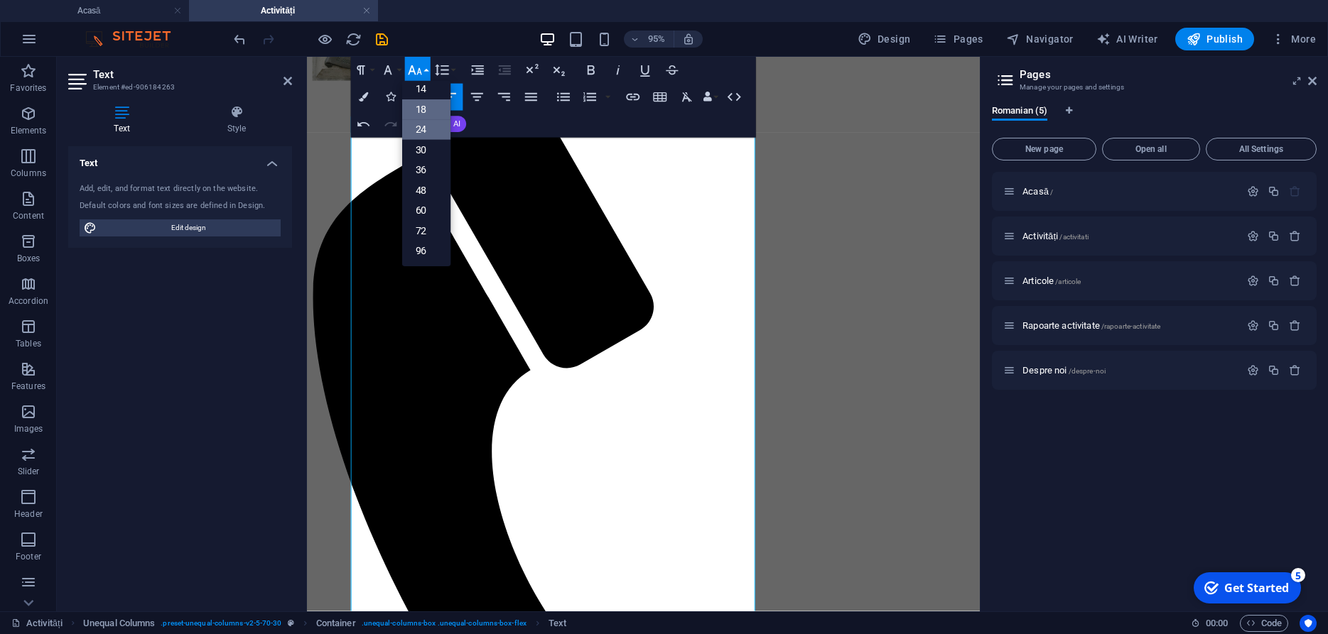
click at [425, 113] on link "18" at bounding box center [425, 109] width 48 height 21
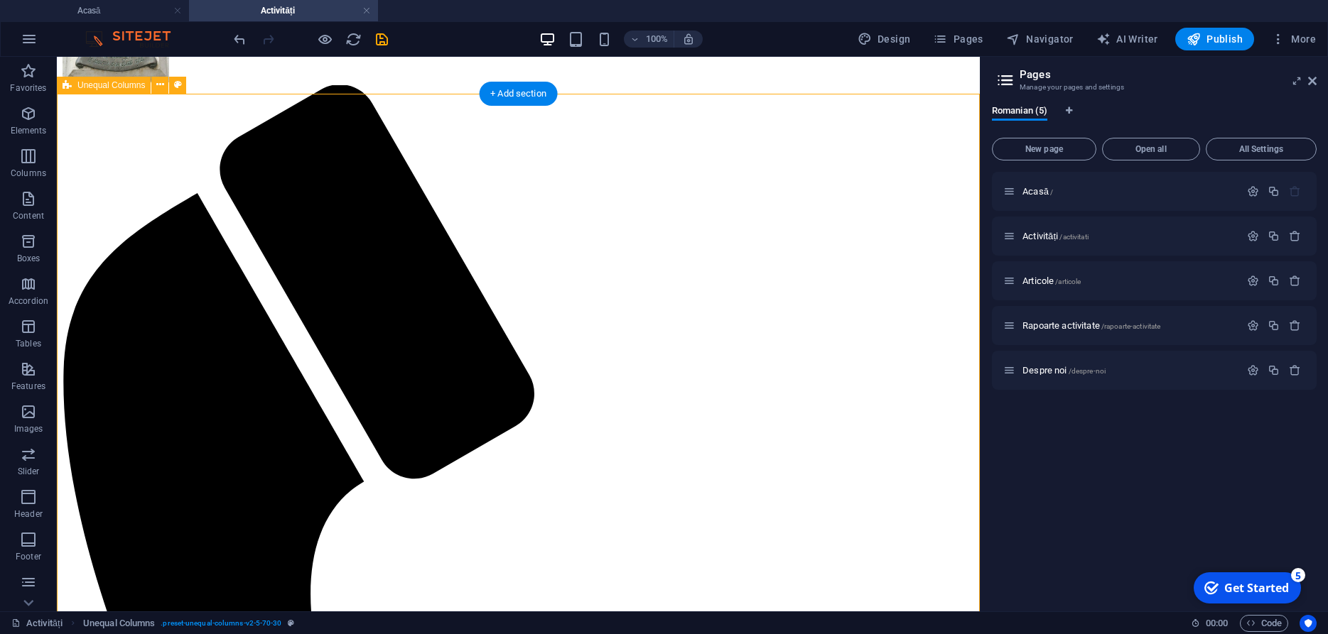
click at [374, 35] on icon "save" at bounding box center [382, 39] width 16 height 16
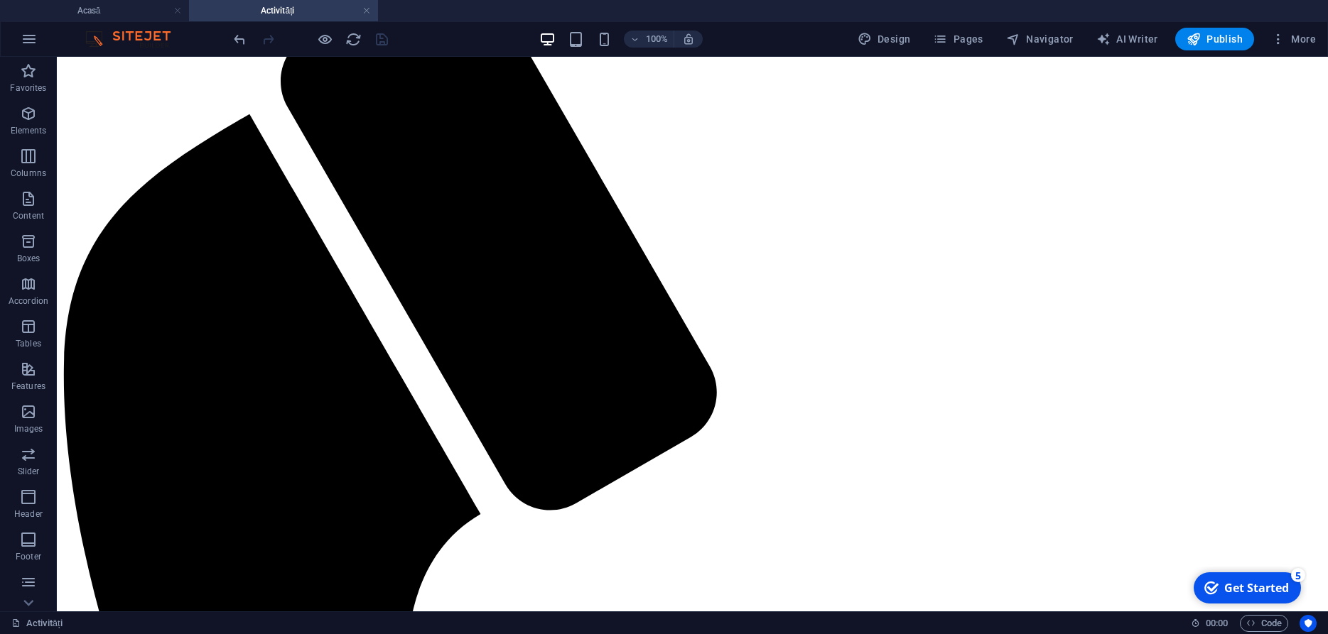
scroll to position [237, 0]
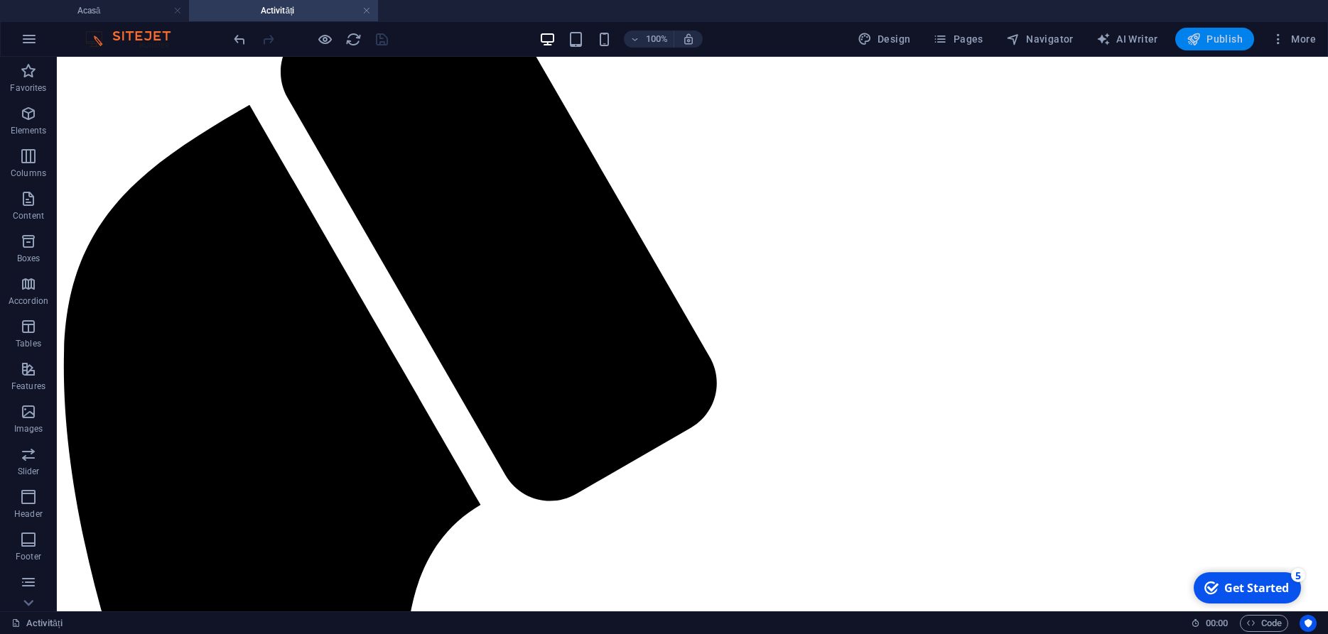
click at [1226, 39] on span "Publish" at bounding box center [1214, 39] width 56 height 14
